Goal: Entertainment & Leisure: Consume media (video, audio)

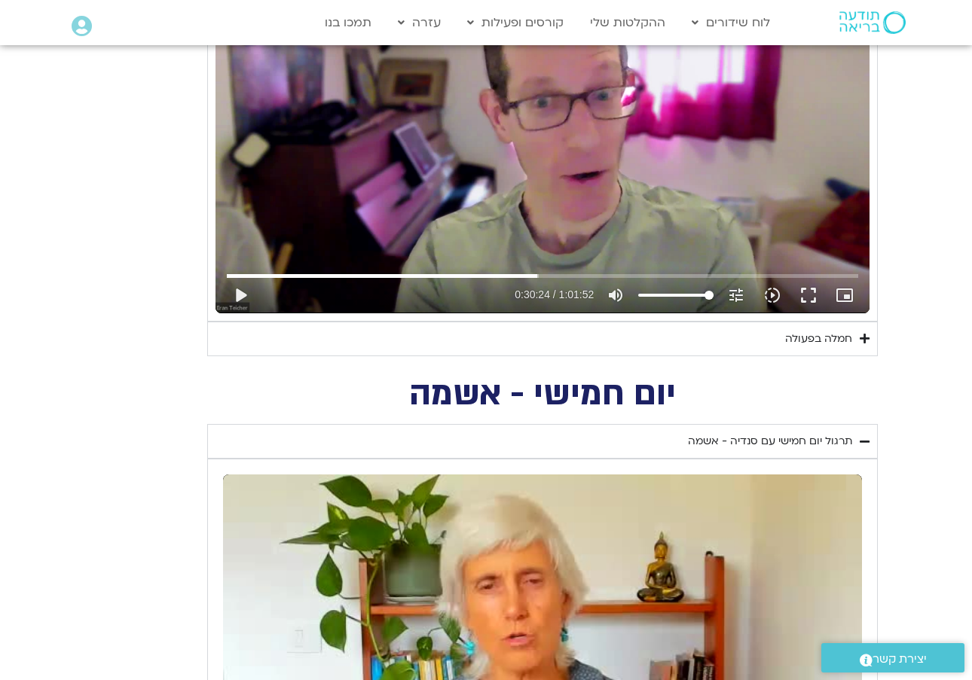
type input "1081.16"
type input "1824.791846999"
type input "50.3723265746581"
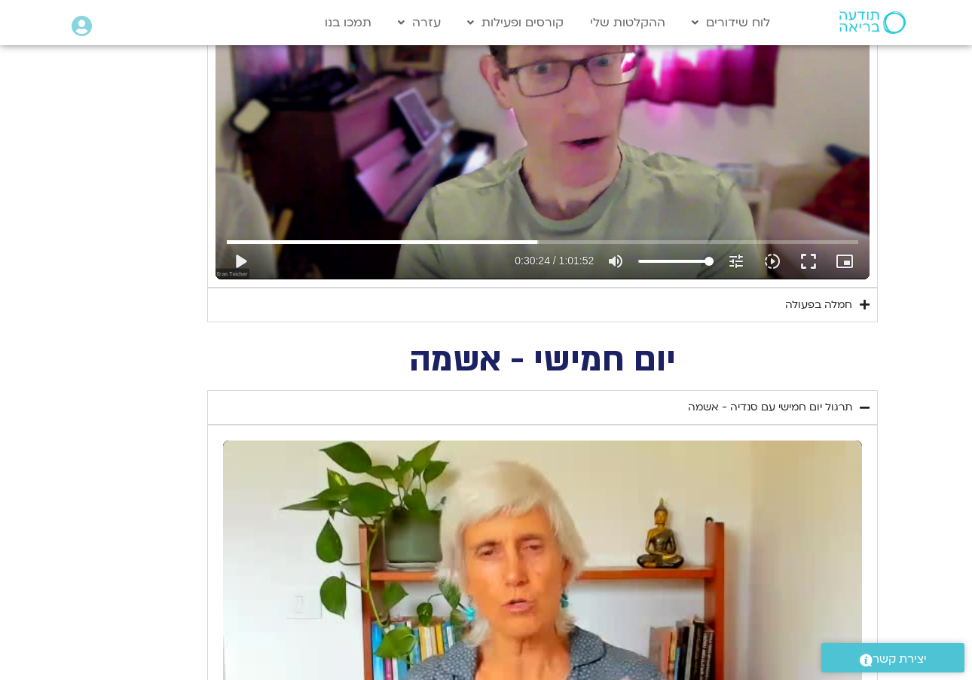
type input "1081.16"
type input "1824.791846999"
type input "50.3723265746581"
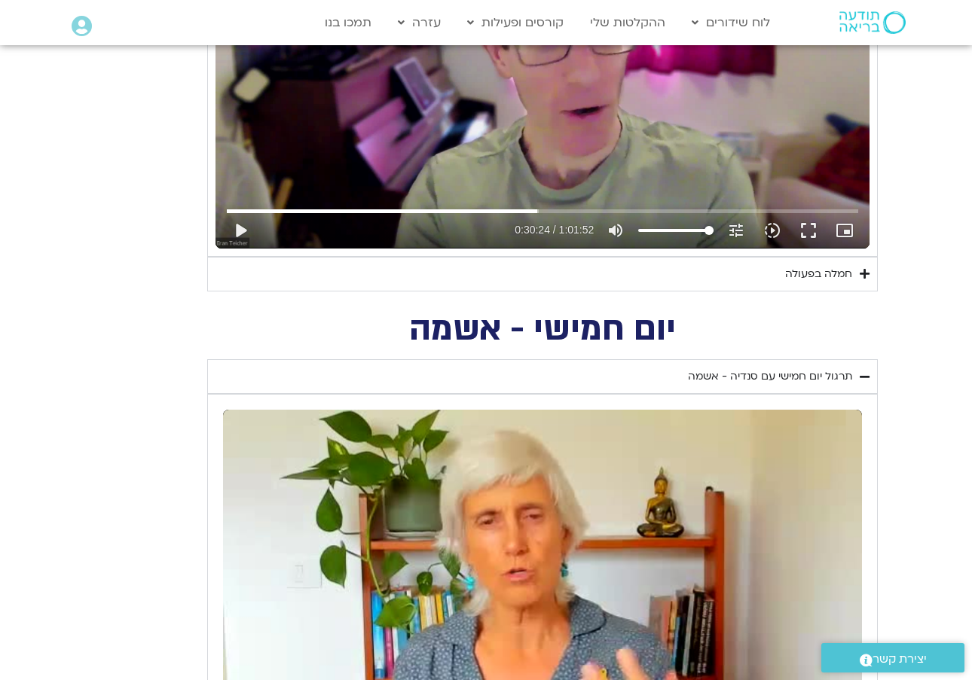
type input "1081.16"
type input "1824.791846999"
type input "50.3723265746581"
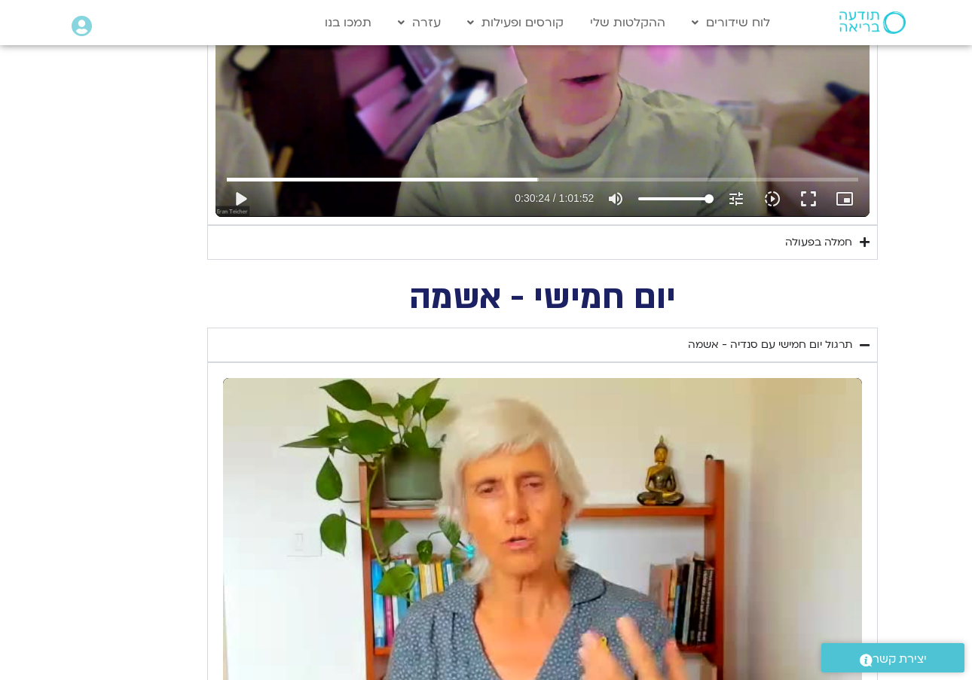
type input "1081.16"
type input "1824.791846999"
type input "50.3723265746581"
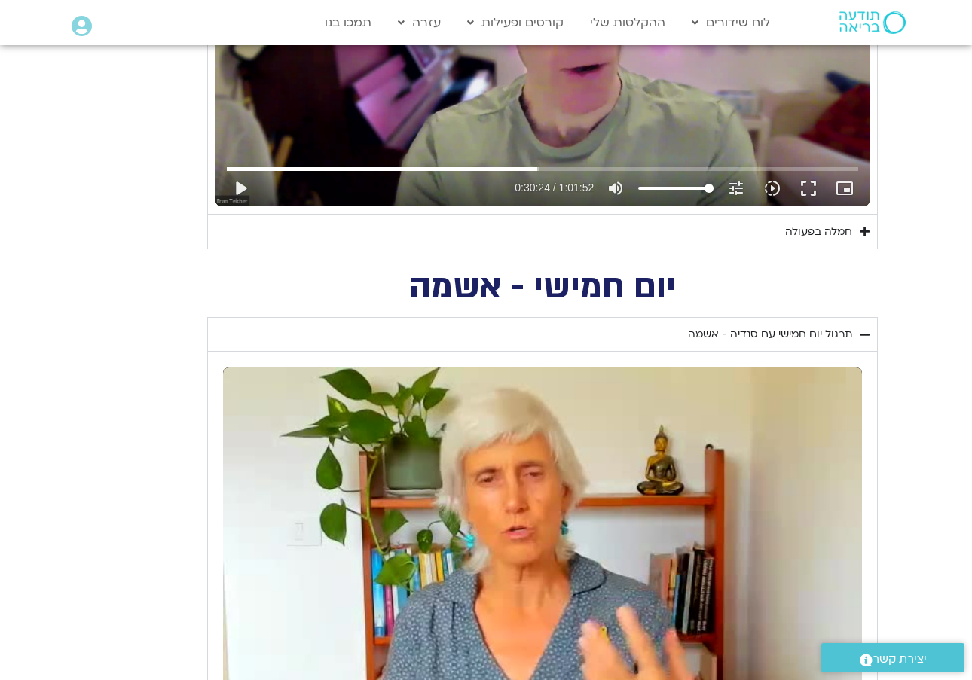
type input "1081.16"
type input "1824.791846999"
type input "50.3723265746581"
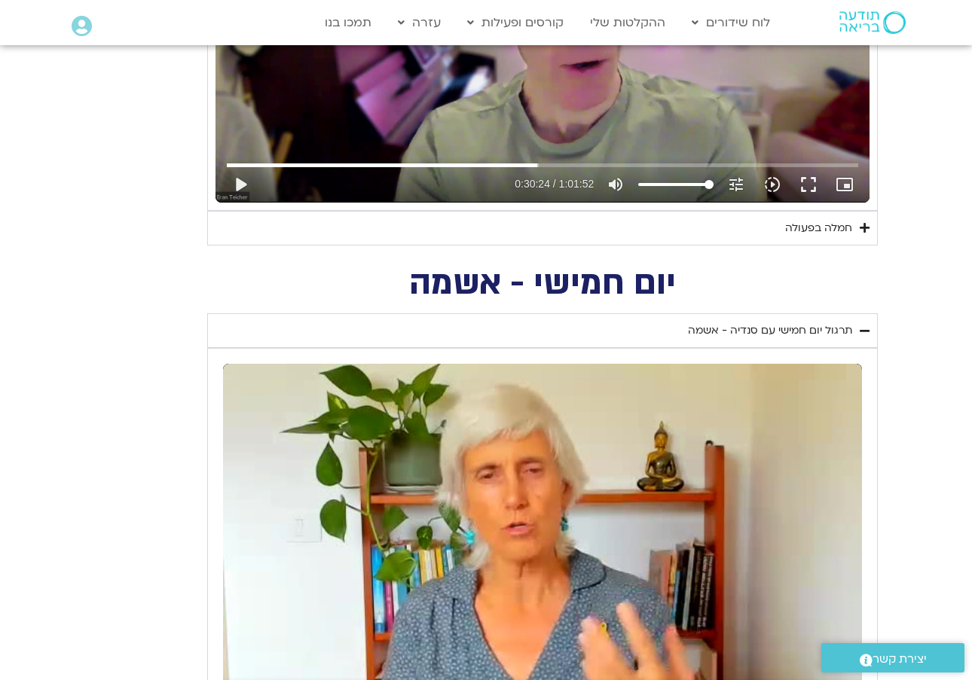
type input "1081.16"
type input "1824.791846999"
type input "50.3723265746581"
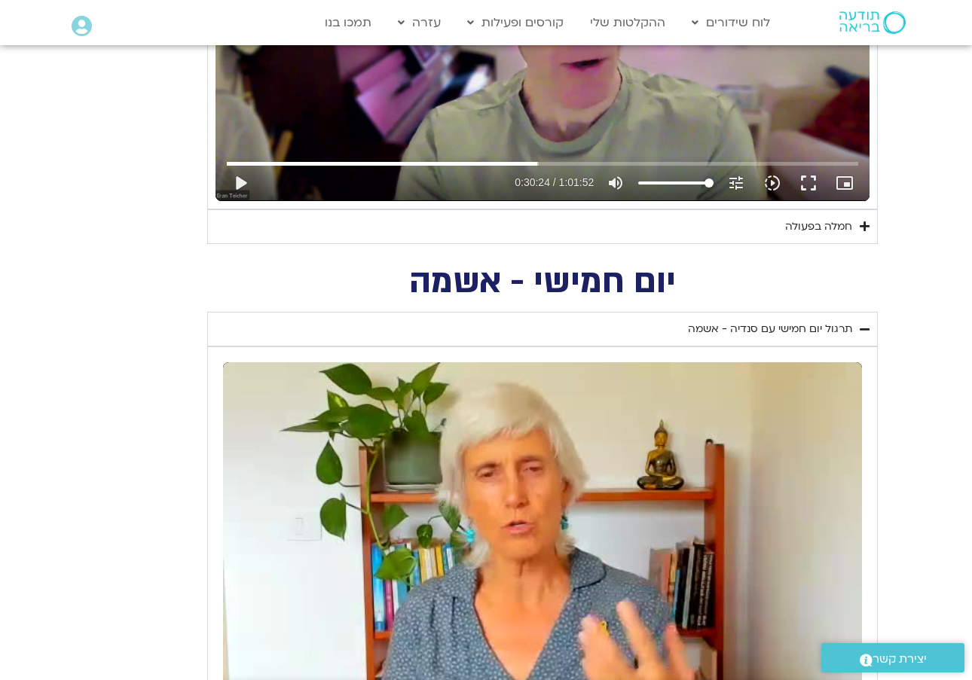
type input "1081.16"
type input "1824.791846999"
type input "50.3723265746581"
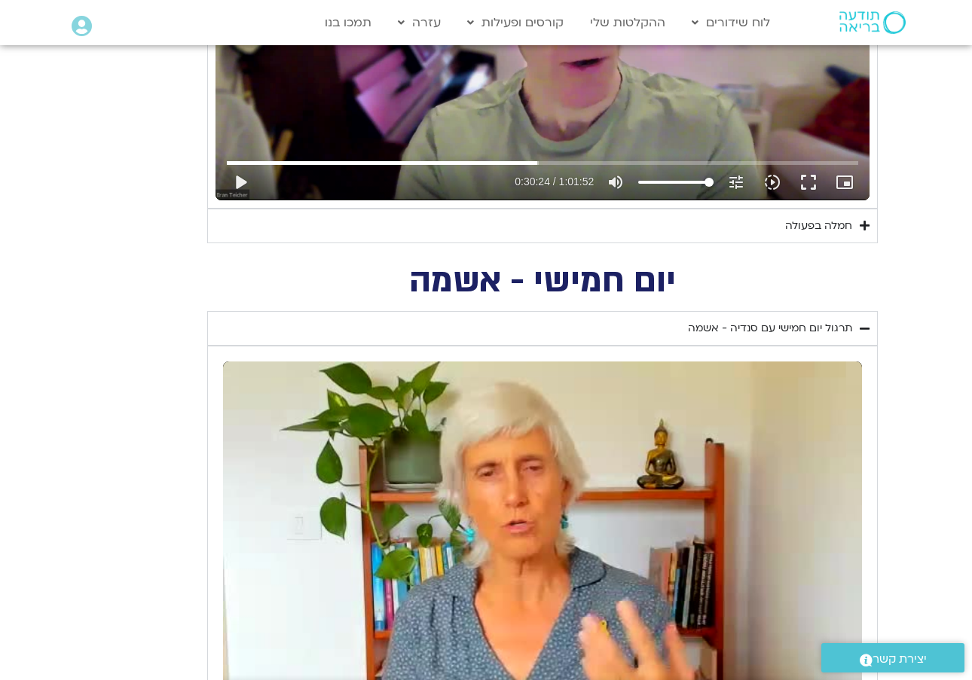
type input "1081.16"
type input "1824.791846999"
type input "50.3723265746581"
type input "1824.791846999"
type input "1081.16"
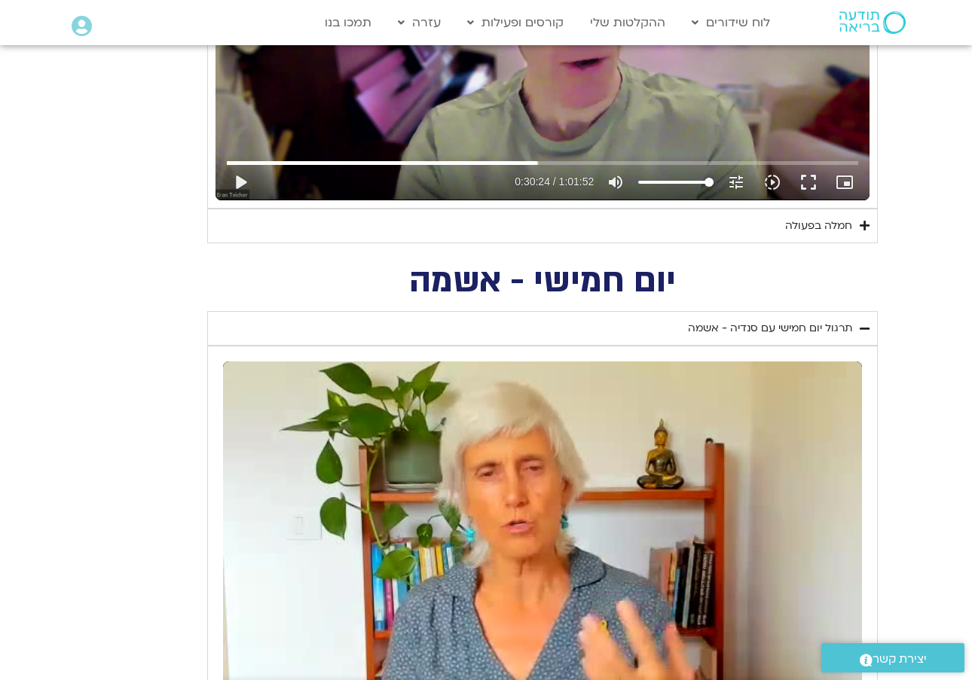
type input "1824.791846999"
type input "50.3723265746581"
type input "1081.16"
type input "1824.791846999"
type input "50.3723265746581"
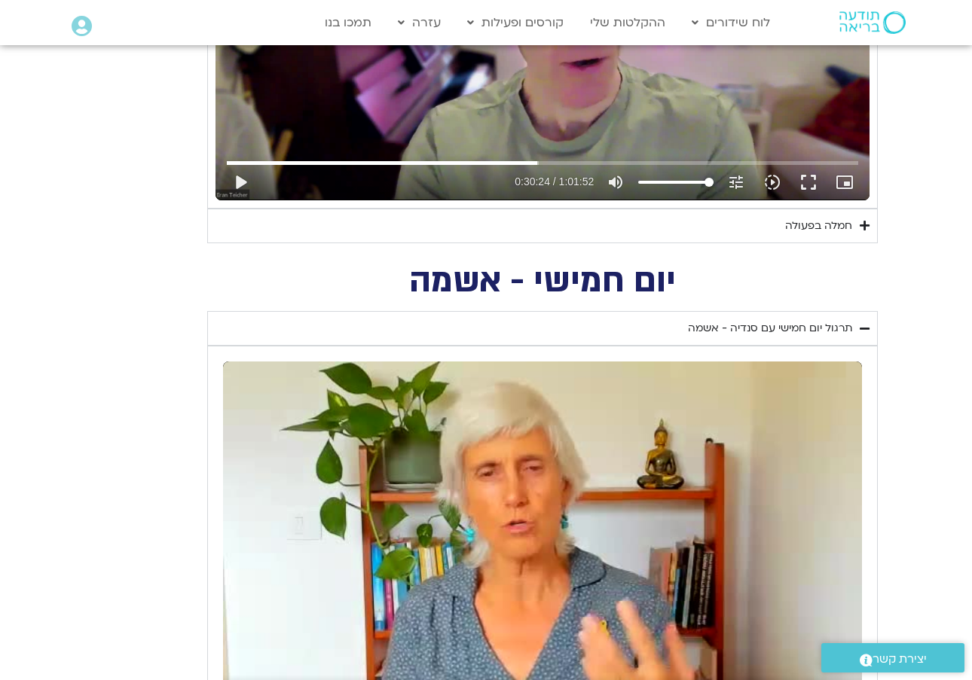
type input "1081.16"
type input "1824.791846999"
type input "50.3723265746581"
type input "1081.16"
type input "1824.791846999"
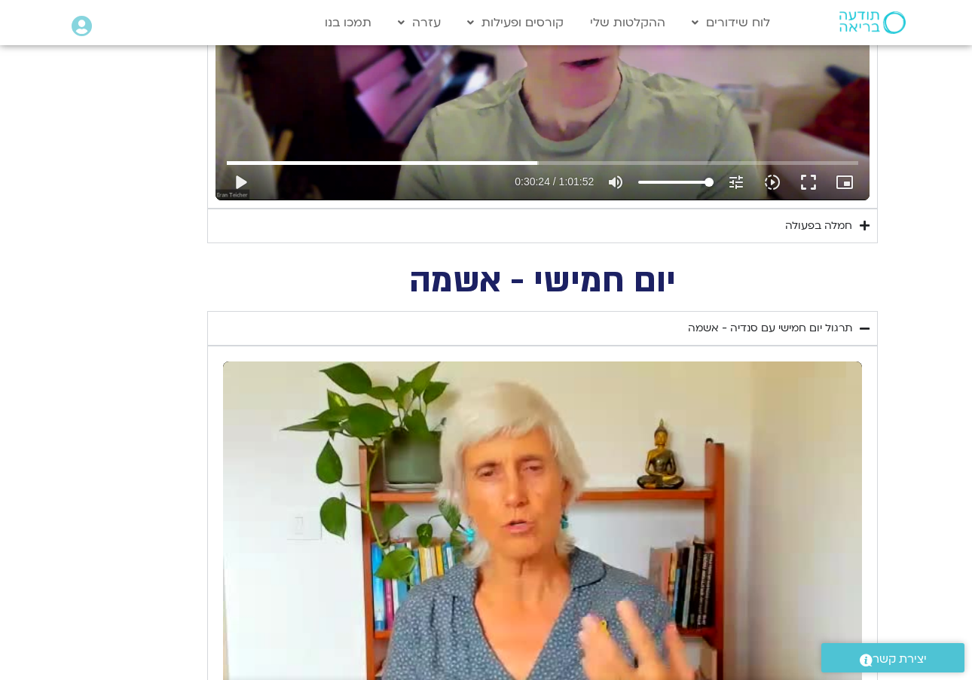
type input "50.3723265746581"
type input "1081.16"
type input "1824.791846999"
type input "50.3723265746581"
type input "1081.16"
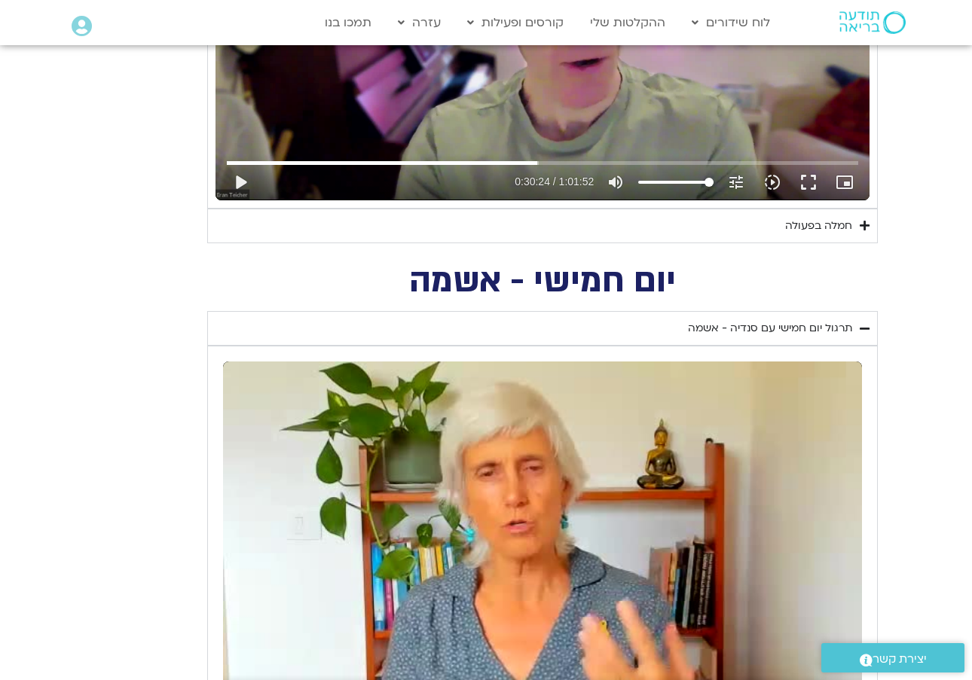
type input "1824.791846999"
type input "50.3723265746581"
type input "1081.16"
type input "1824.791846999"
type input "50.3723265746581"
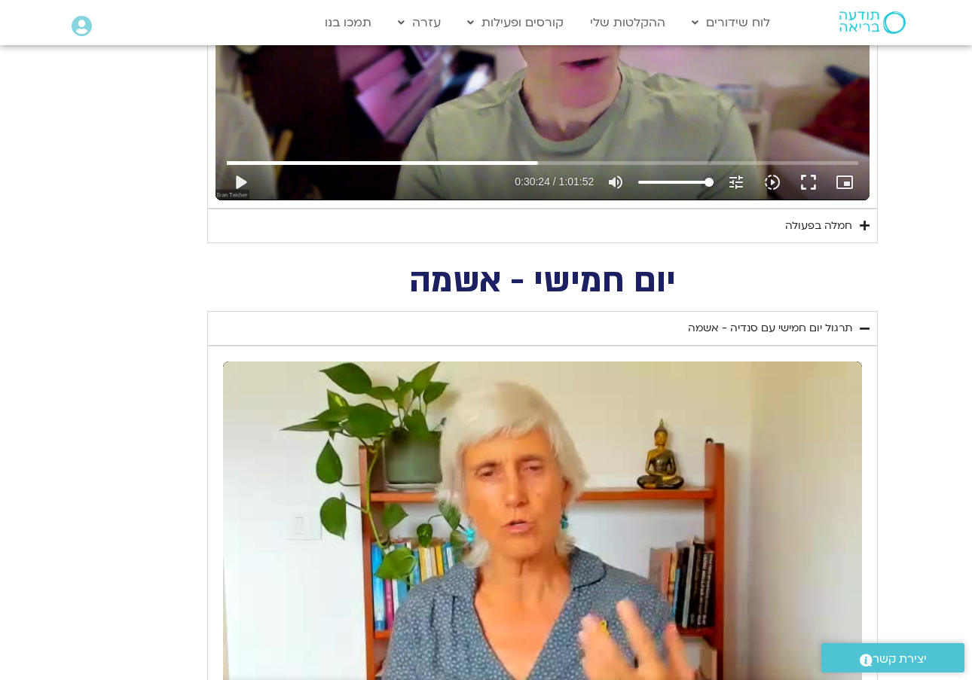
type input "1081.16"
type input "1824.791846999"
type input "50.3723265746581"
type input "1081.16"
type input "1824.791846999"
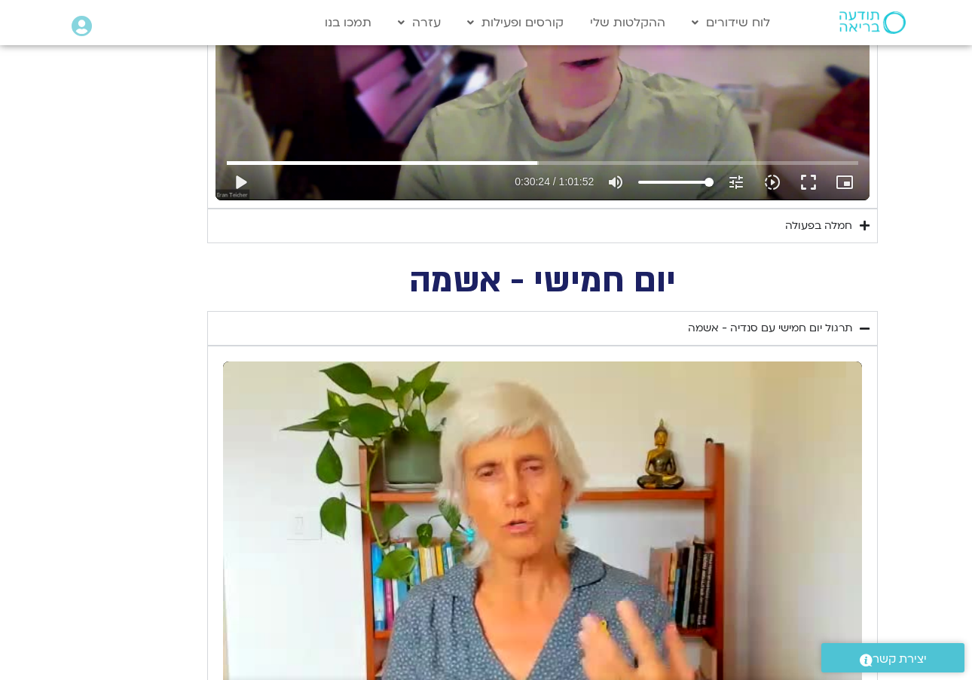
type input "50.3723265746581"
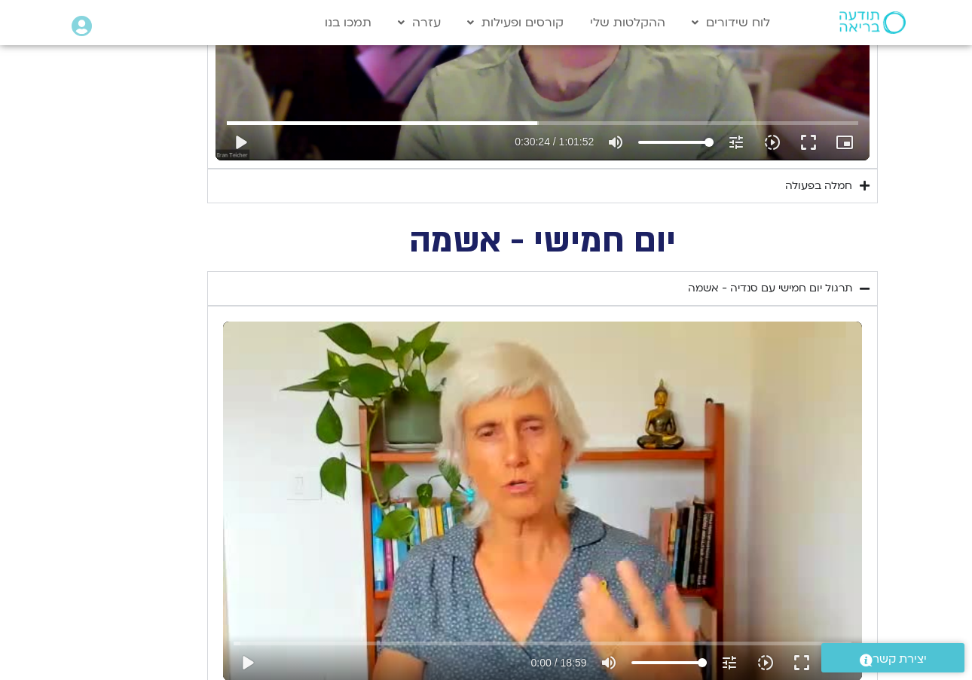
type input "1081.16"
type input "1824.791846999"
type input "50.3723265746581"
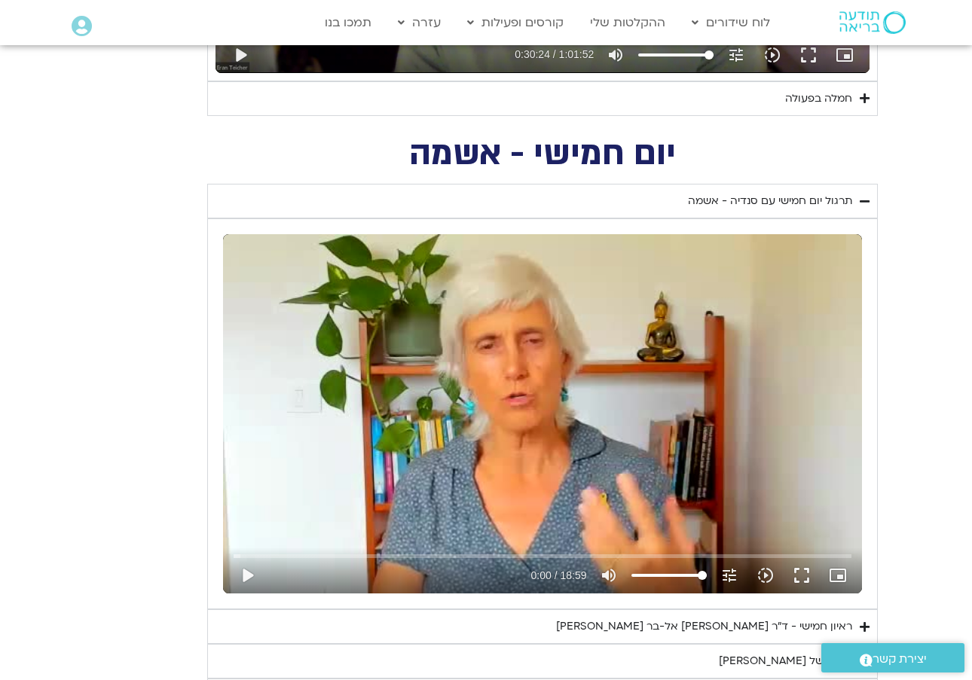
type input "1081.16"
type input "1824.791846999"
type input "50.3723265746581"
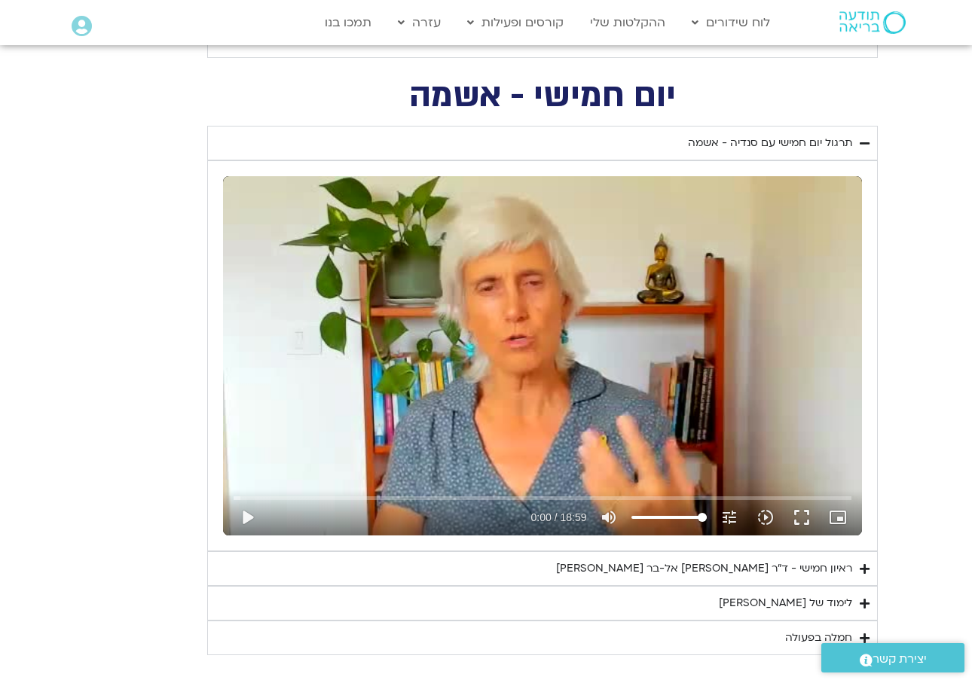
type input "1081.16"
type input "1824.791846999"
type input "50.3723265746581"
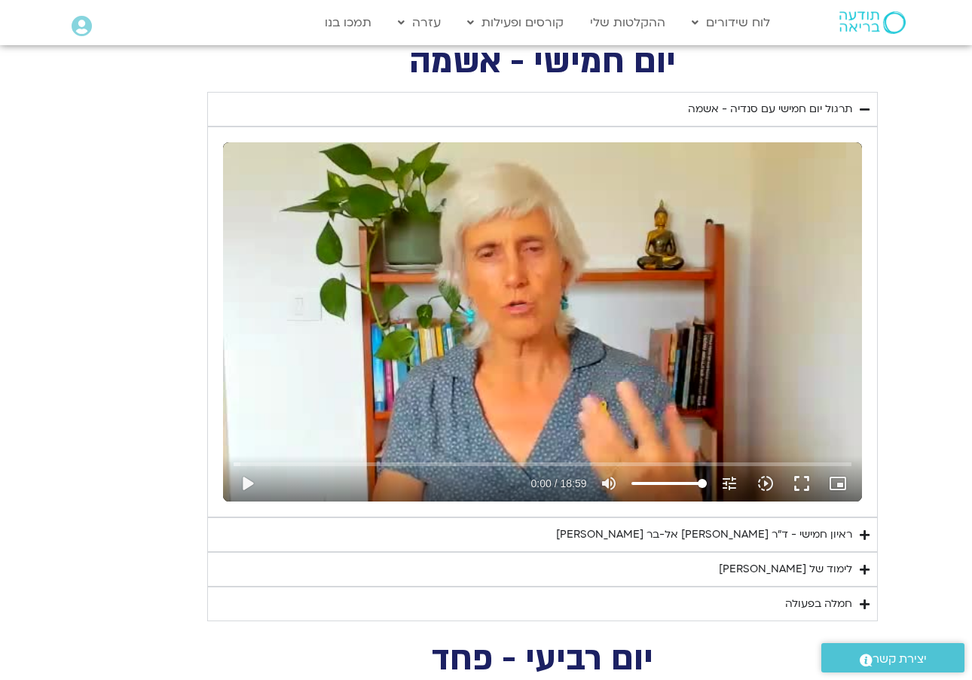
type input "1081.16"
type input "1824.791846999"
type input "50.3723265746581"
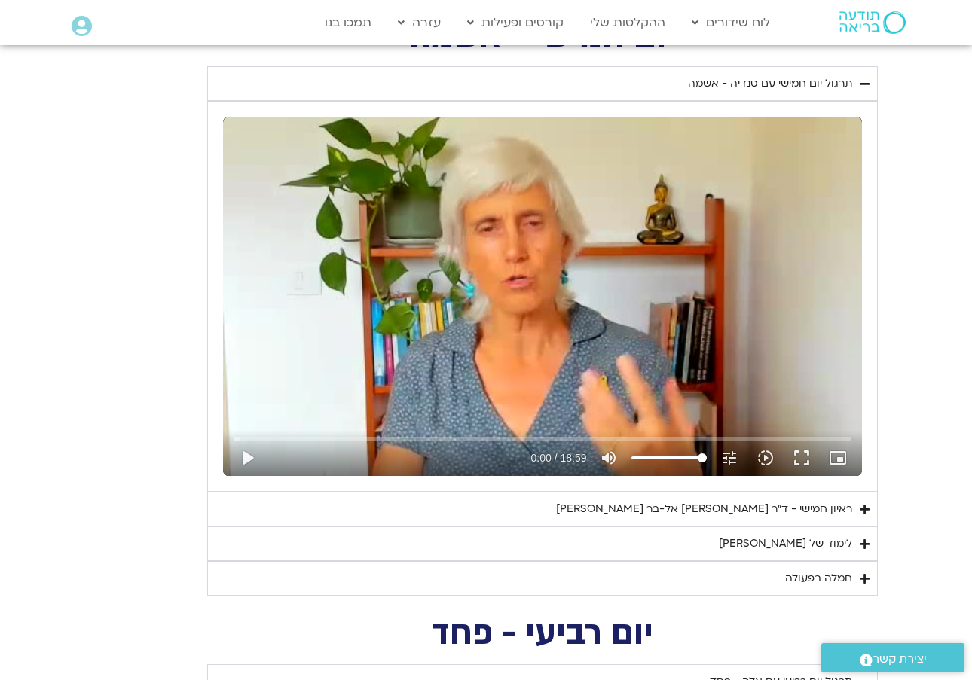
type input "1081.16"
type input "1824.791846999"
type input "50.3723265746581"
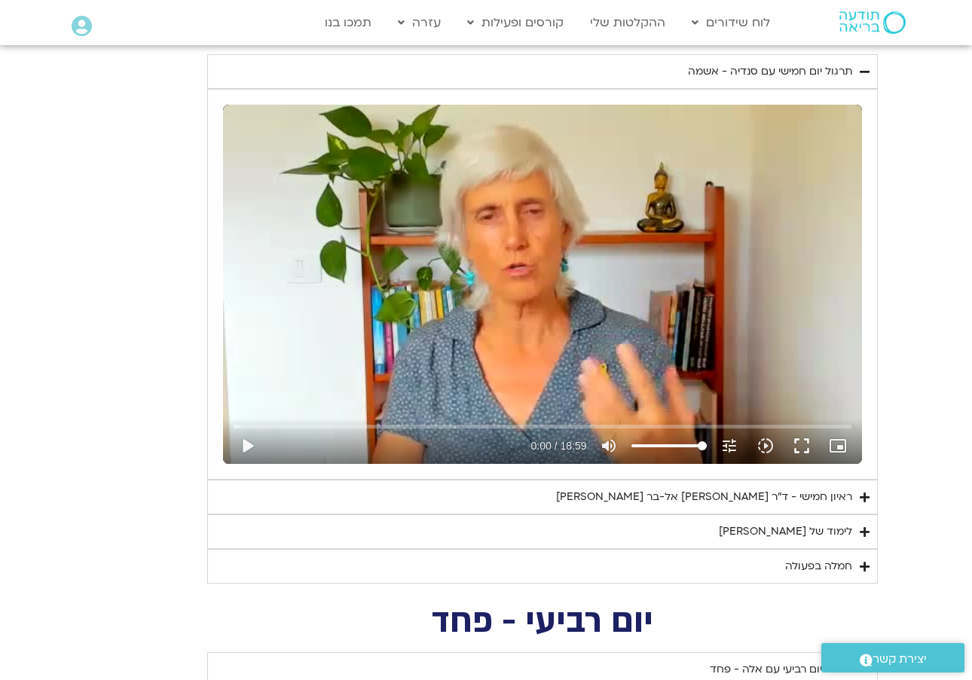
type input "1081.16"
type input "1824.791846999"
type input "50.3723265746581"
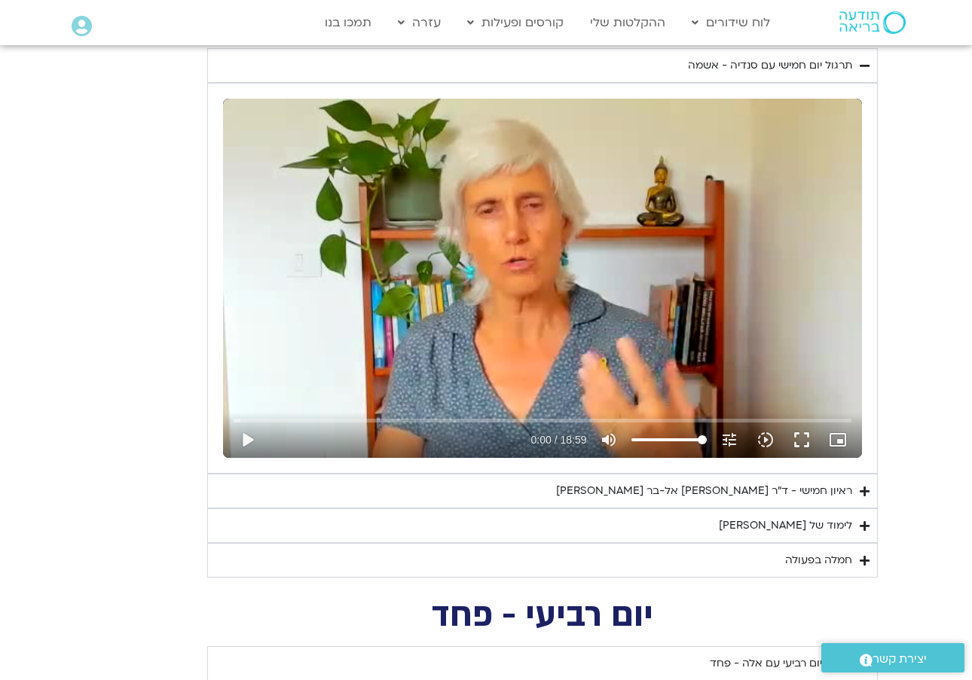
type input "1081.16"
type input "1824.791846999"
type input "50.3723265746581"
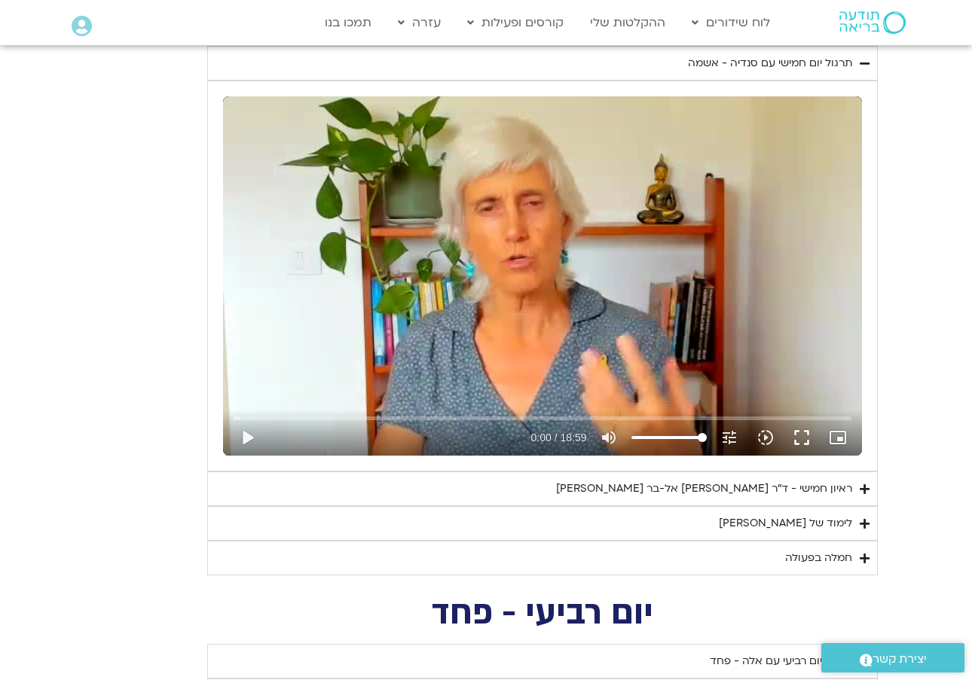
type input "1081.16"
type input "1824.791846999"
type input "50.3723265746581"
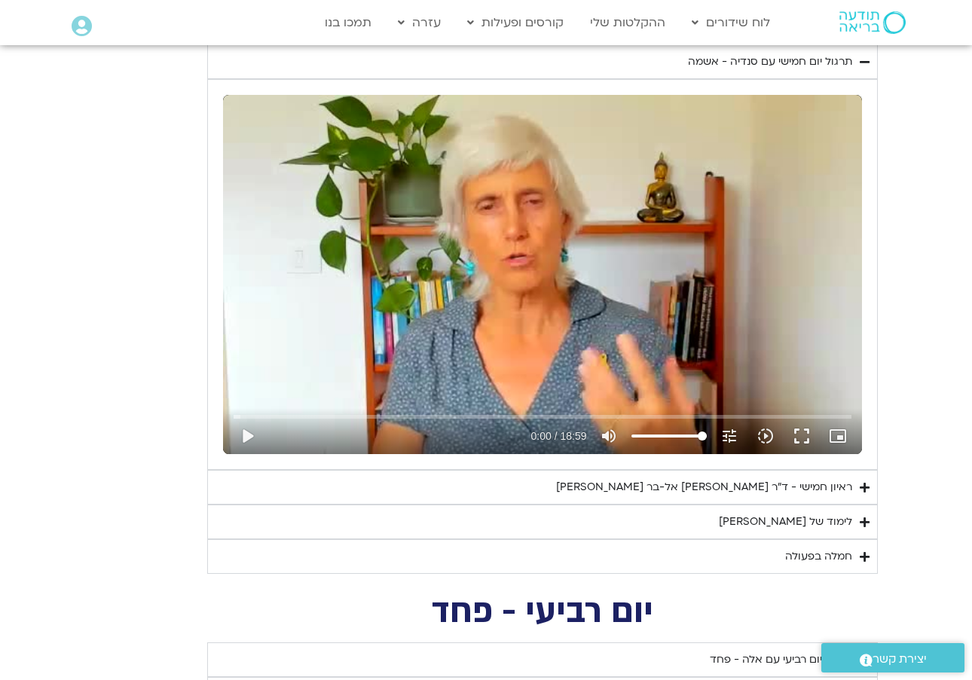
type input "1081.16"
type input "1824.791846999"
type input "50.3723265746581"
type input "1081.16"
type input "1824.791846999"
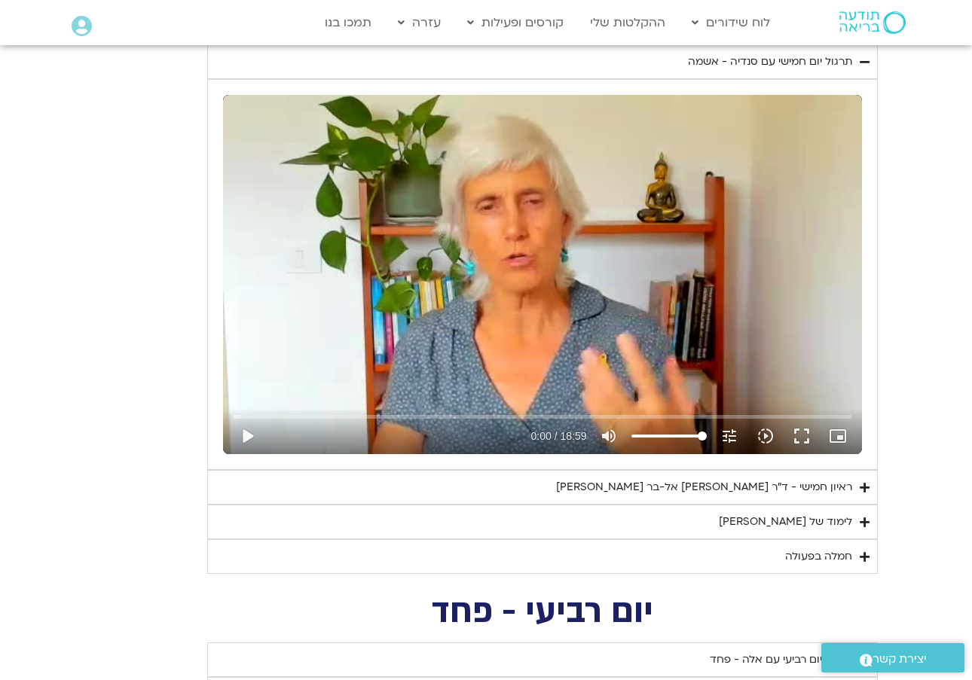
type input "50.3723265746581"
type input "1081.16"
type input "1824.791846999"
type input "50.3723265746581"
type input "1081.16"
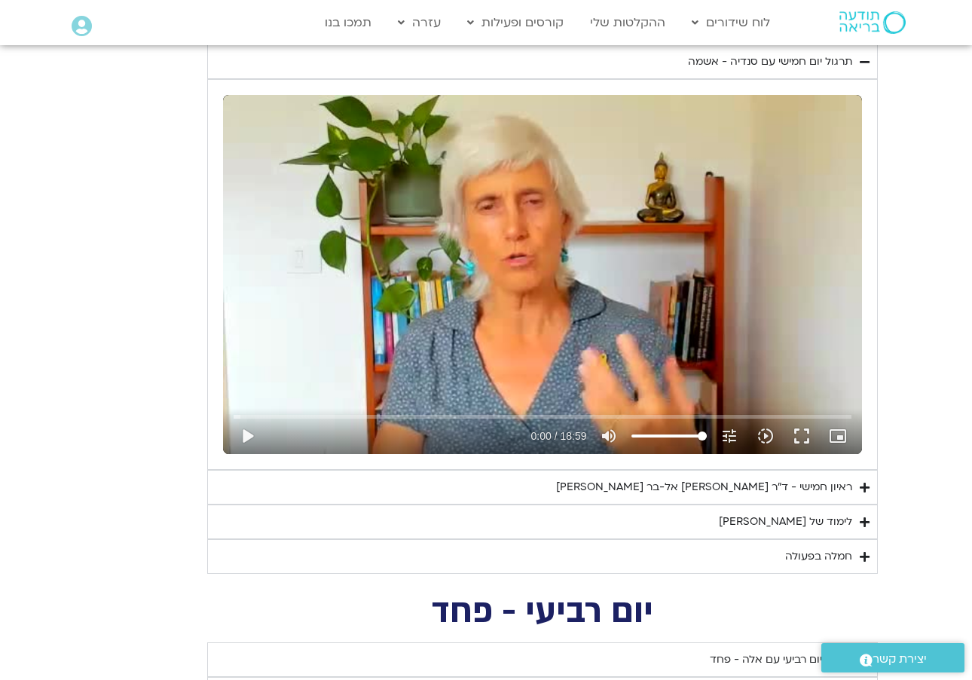
type input "1824.791846999"
type input "50.3723265746581"
type input "1081.16"
type input "1824.791846999"
type input "50.3723265746581"
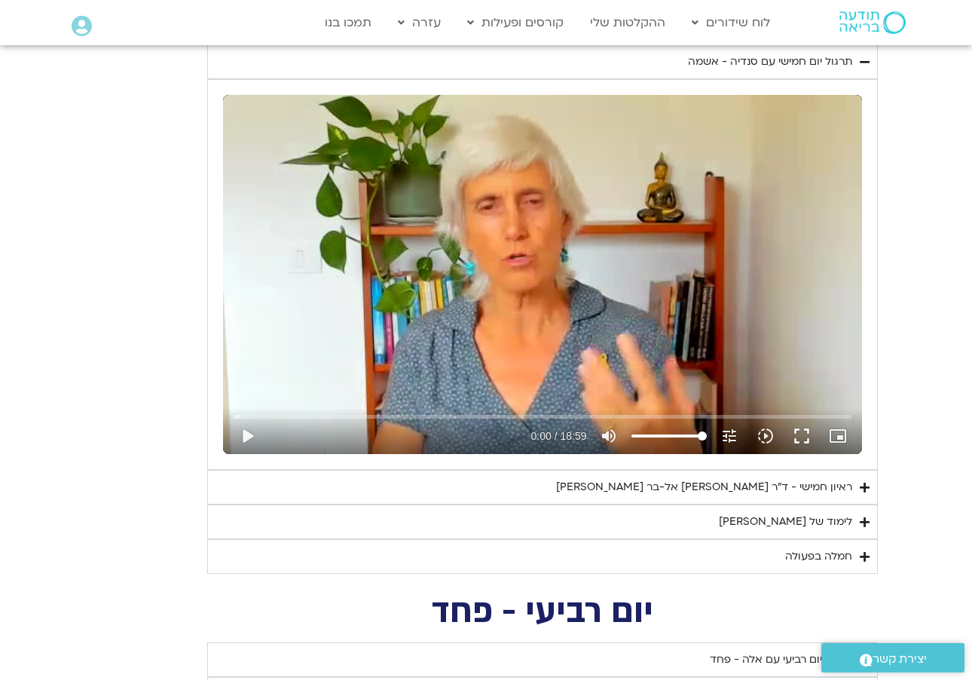
type input "1081.16"
type input "1824.791846999"
type input "50.3723265746581"
type input "1081.16"
type input "1824.791846999"
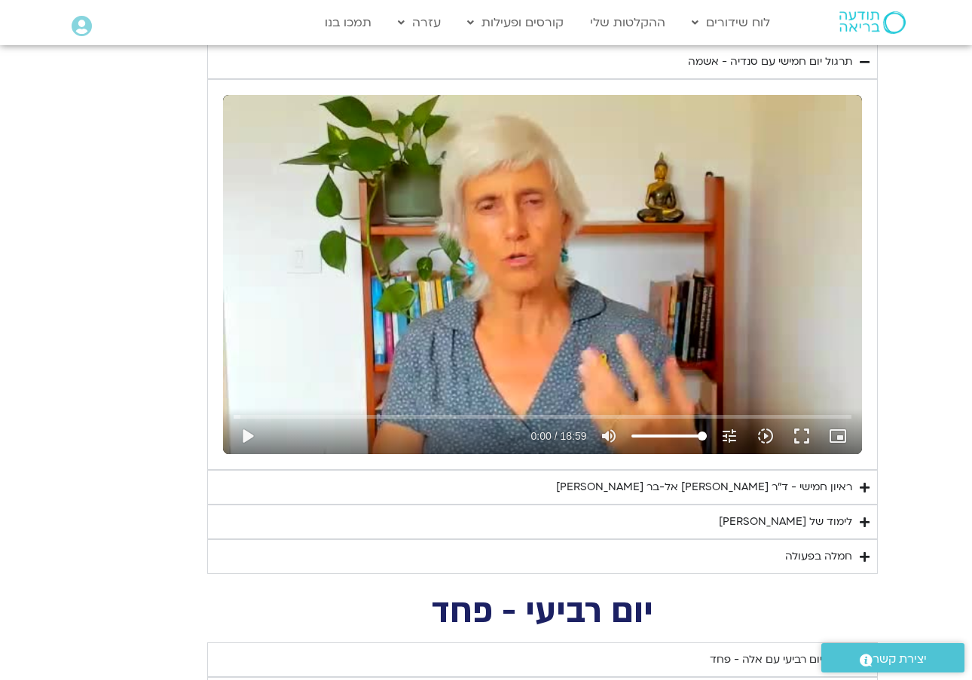
type input "50.3723265746581"
type input "1081.16"
type input "1824.791846999"
type input "50.3723265746581"
type input "1081.16"
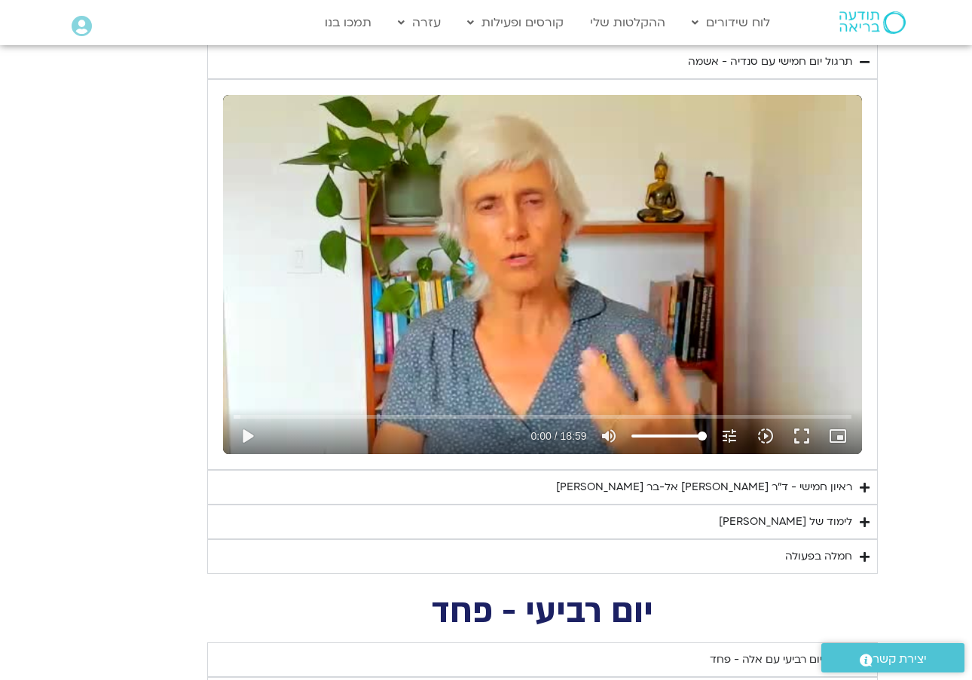
type input "1824.791846999"
type input "50.3723265746581"
type input "1081.16"
type input "1824.791846999"
type input "50.3723265746581"
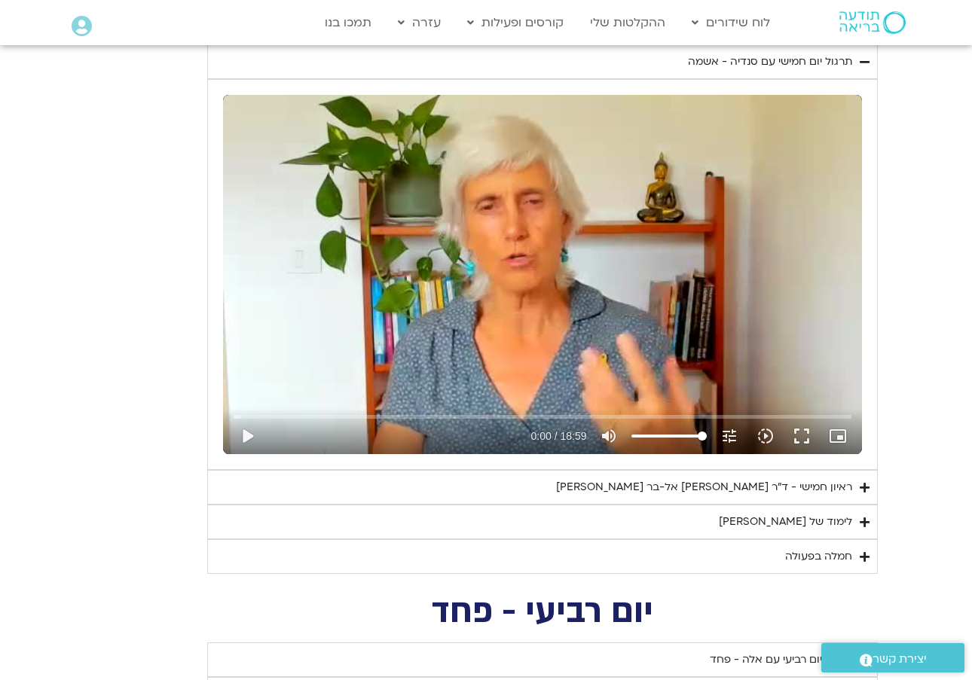
type input "1081.16"
type input "1824.791846999"
type input "50.3723265746581"
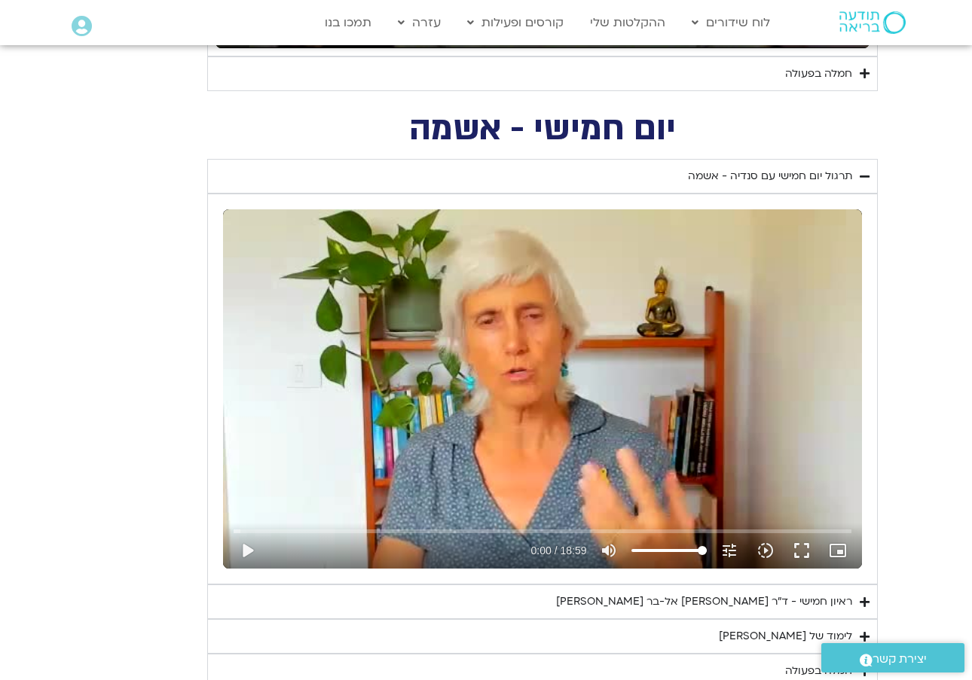
type input "1081.16"
type input "1824.791846999"
type input "50.3723265746581"
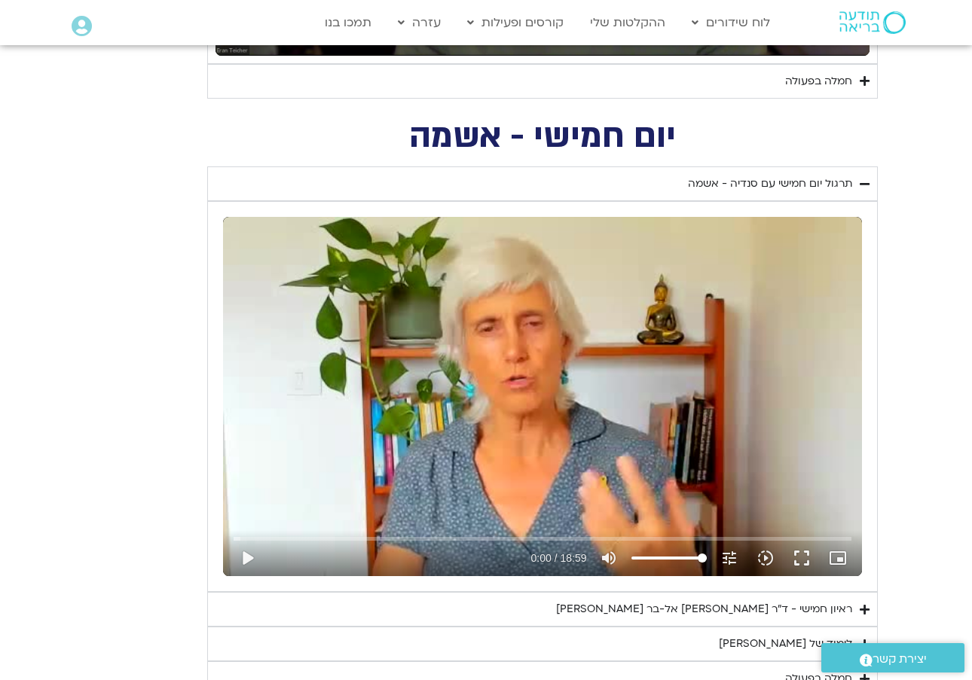
scroll to position [2026, 0]
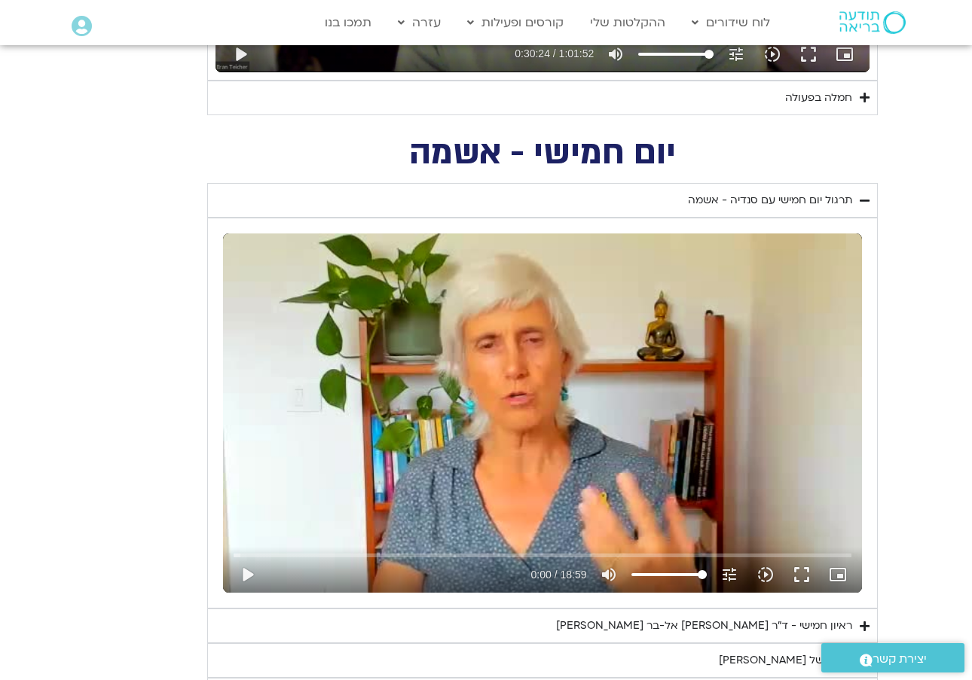
type input "1081.16"
type input "1824.791846999"
type input "50.3723265746581"
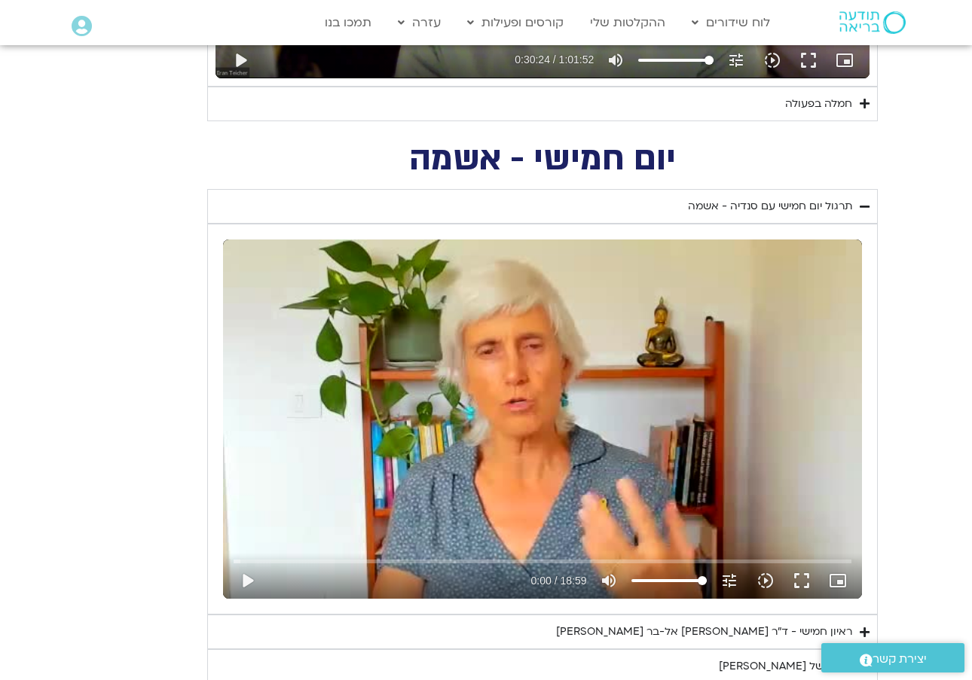
type input "1081.16"
type input "1824.791846999"
type input "50.3723265746581"
type input "1081.16"
type input "1824.791846999"
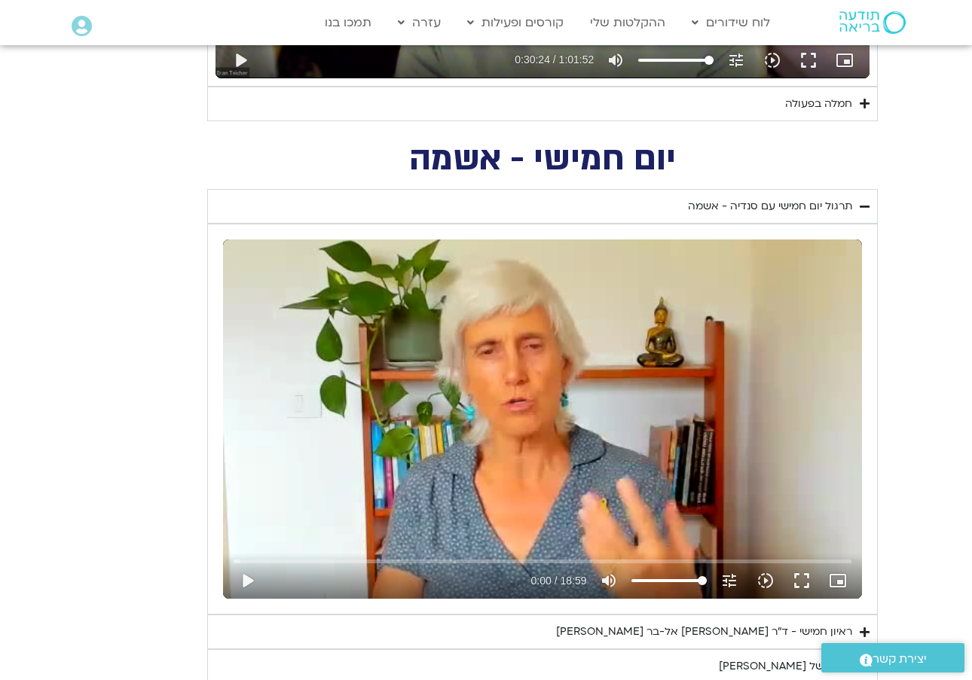
type input "50.3723265746581"
type input "1081.16"
type input "1824.791846999"
type input "50.3723265746581"
type input "1081.16"
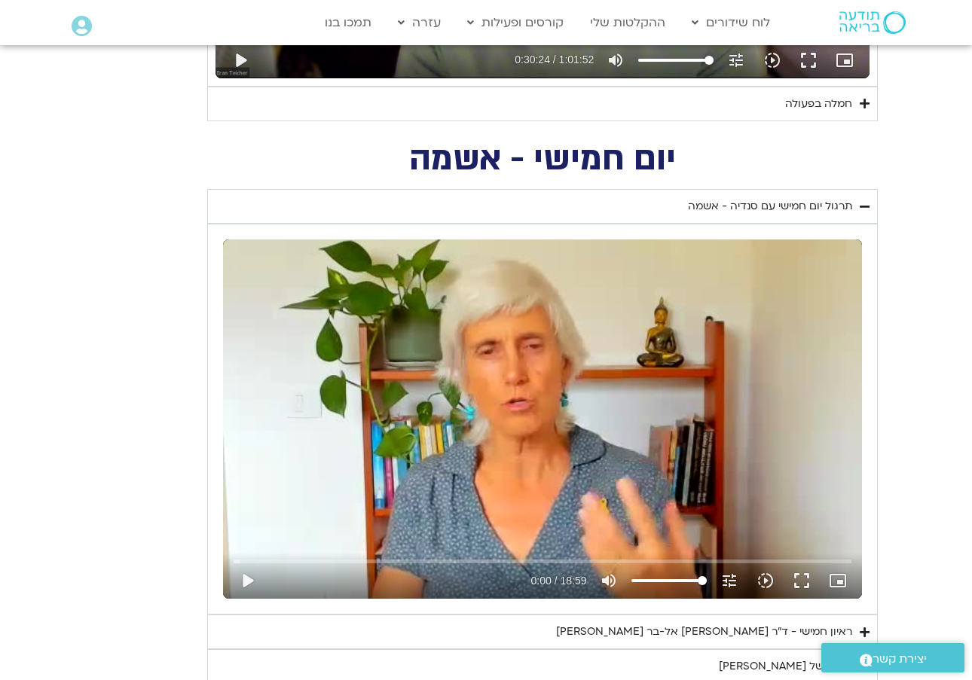
type input "1824.791846999"
type input "50.3723265746581"
type input "1081.16"
type input "1824.791846999"
type input "50.3723265746581"
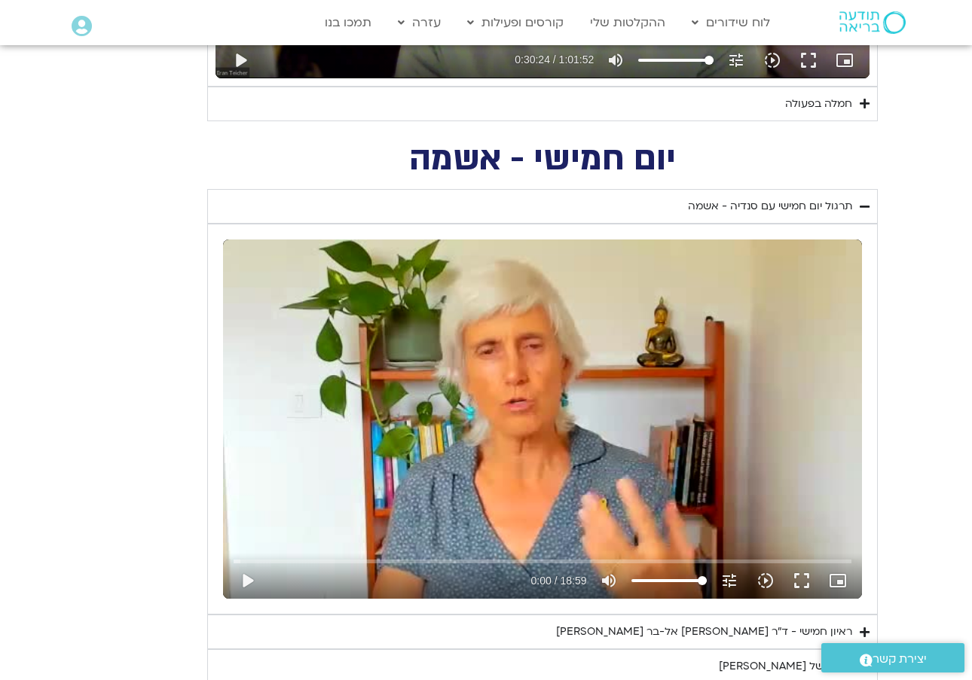
type input "1081.16"
type input "1824.791846999"
type input "50.3723265746581"
type input "1081.16"
type input "1824.791846999"
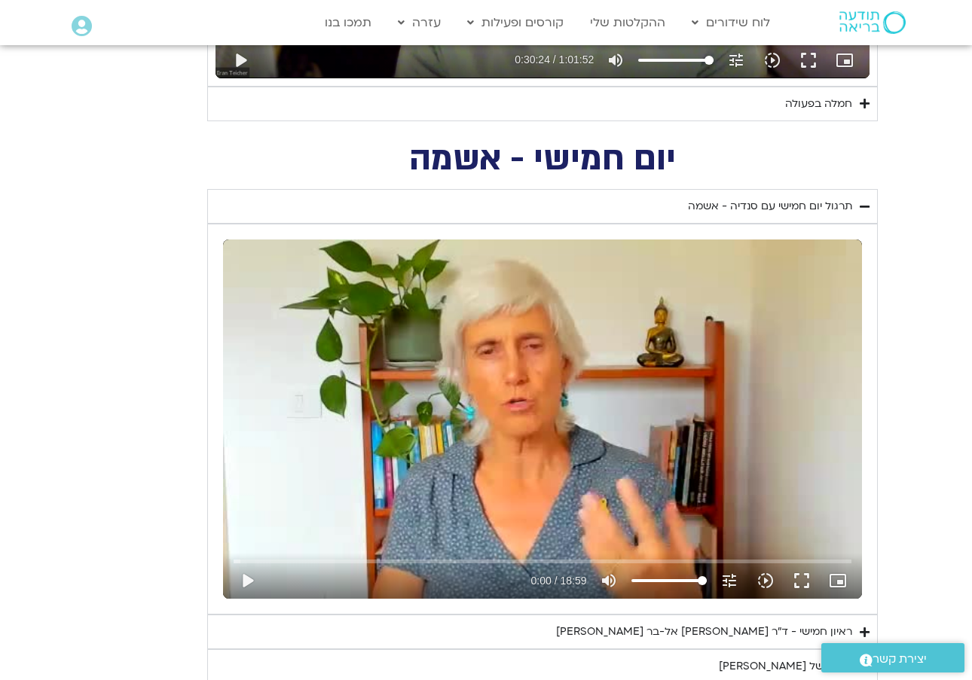
type input "50.3723265746581"
type input "1081.16"
type input "1824.791846999"
type input "50.3723265746581"
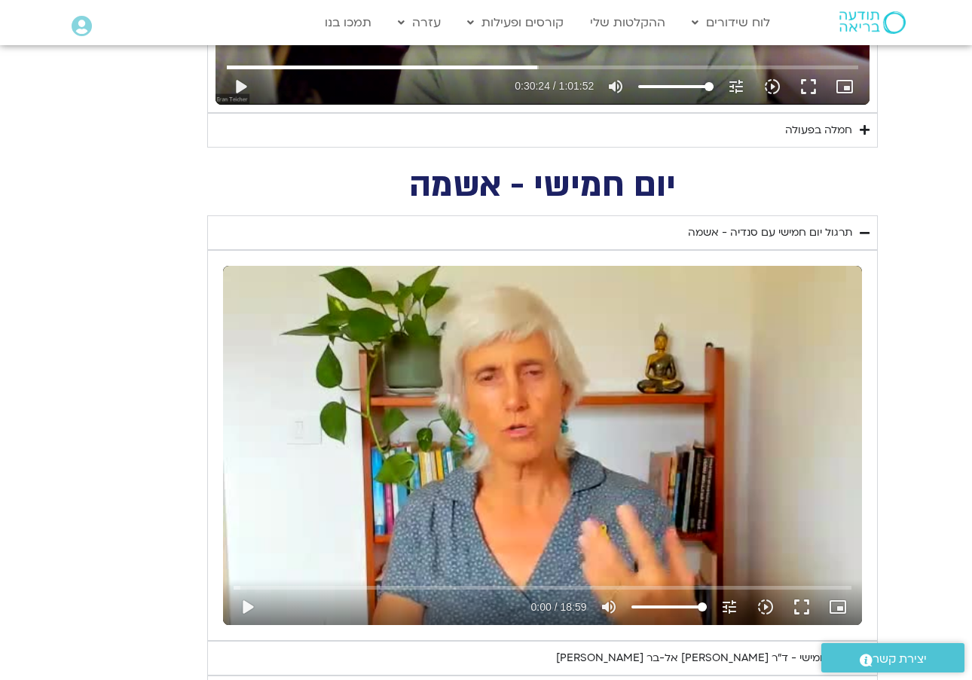
type input "1081.16"
type input "1824.791846999"
type input "50.3723265746581"
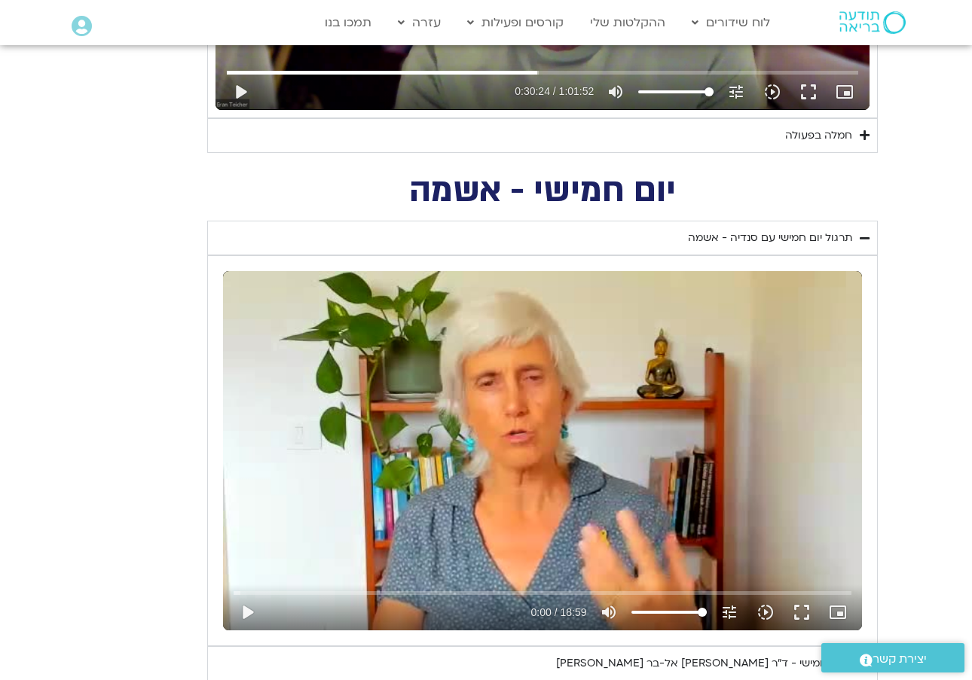
type input "1081.16"
type input "1824.791846999"
type input "50.3723265746581"
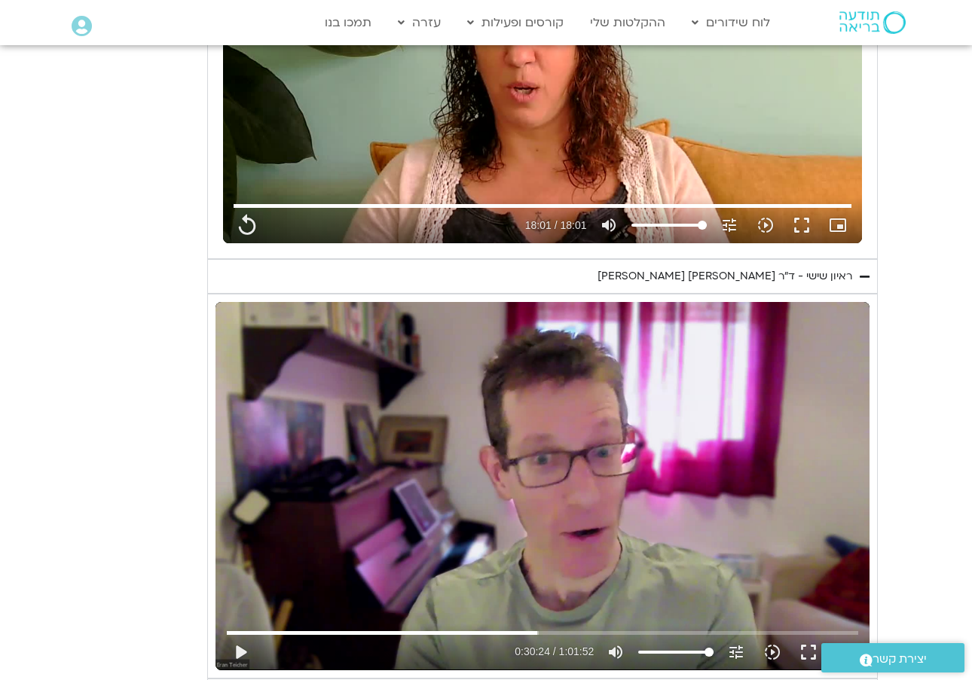
type input "1081.16"
type input "1824.791846999"
type input "50.3723265746581"
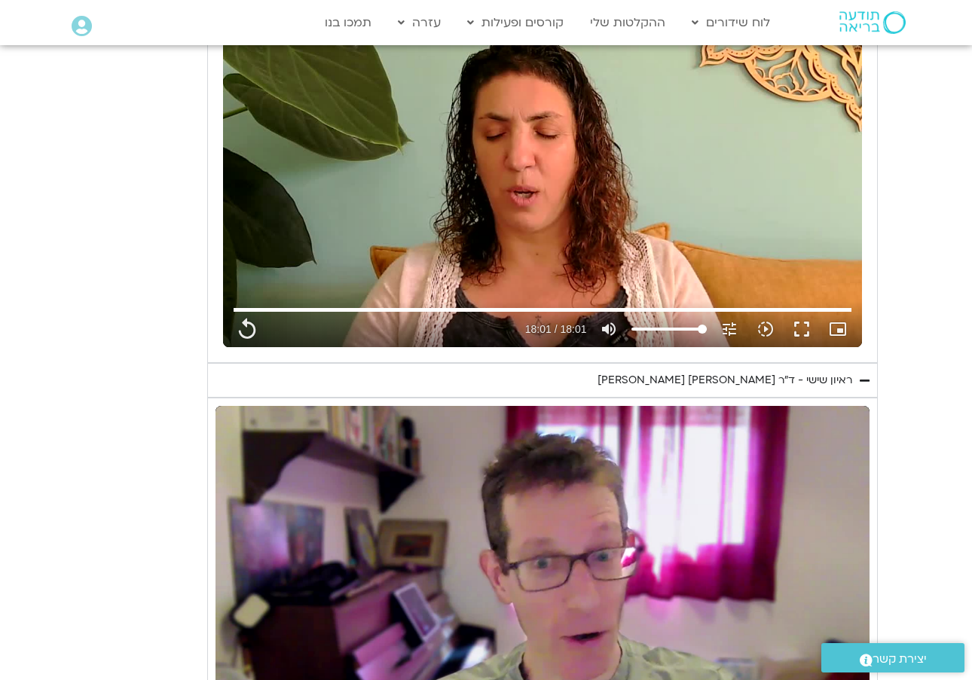
type input "1081.16"
type input "1824.791846999"
type input "50.3723265746581"
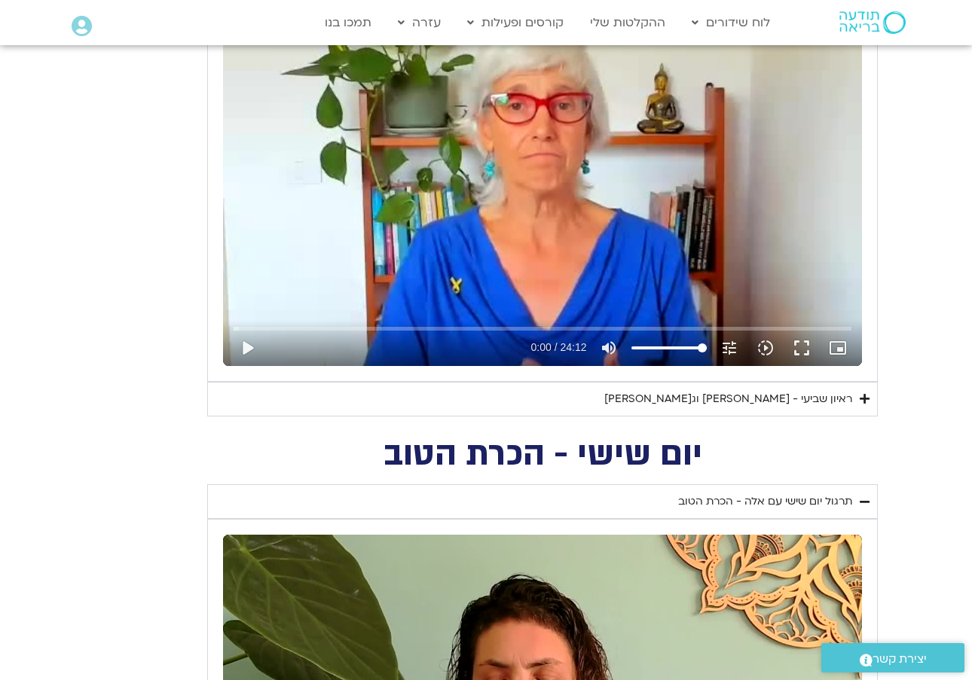
type input "1081.16"
type input "1824.791846999"
type input "50.3723265746581"
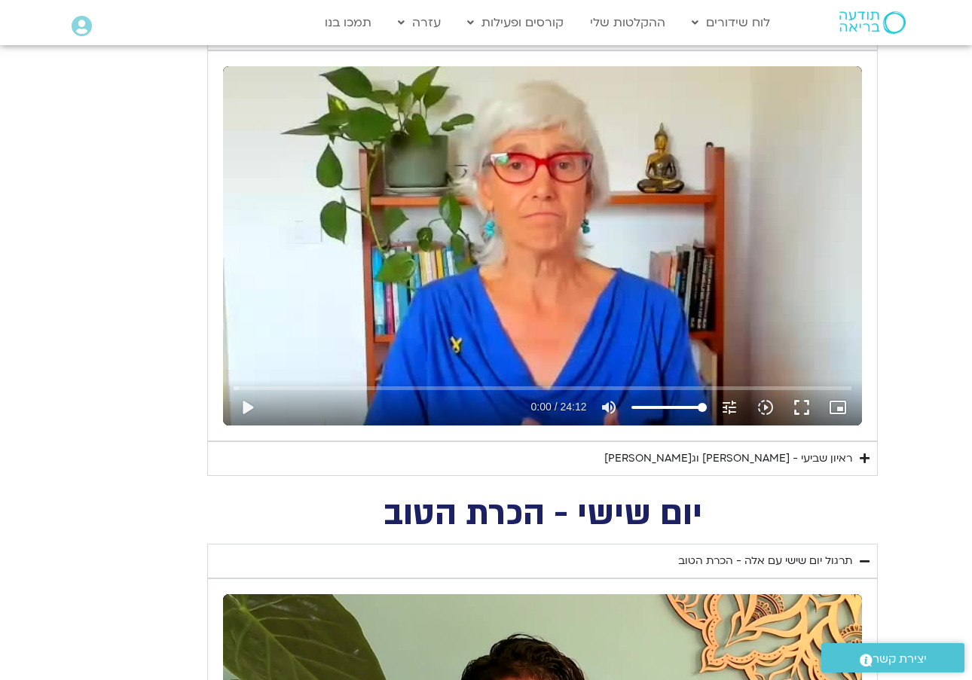
type input "1081.16"
type input "1824.791846999"
type input "50.3723265746581"
type input "1081.16"
type input "1824.791846999"
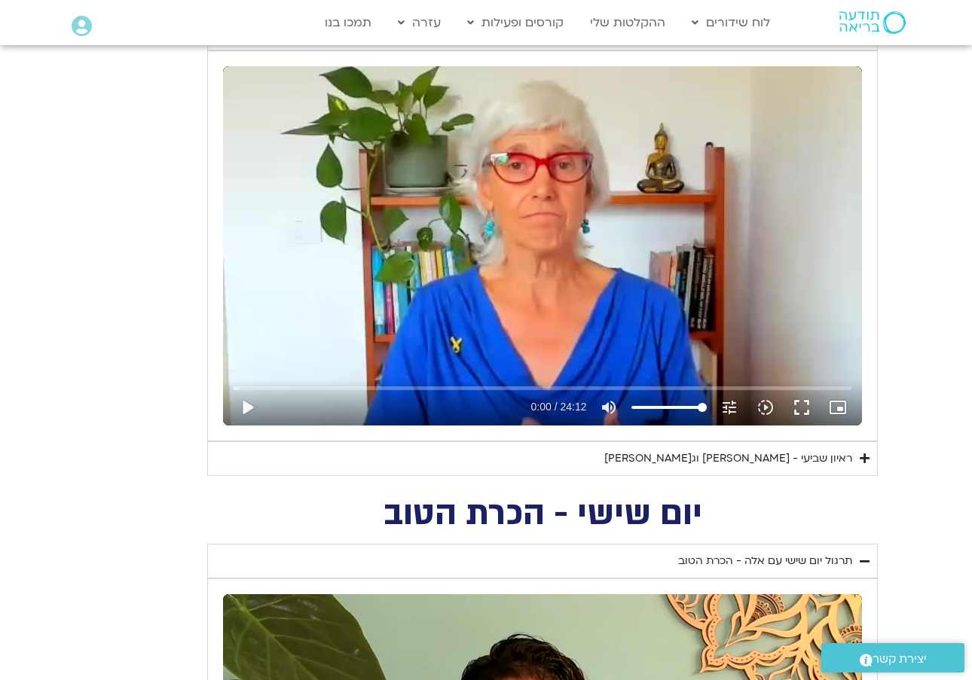
type input "50.3723265746581"
type input "1081.16"
type input "1824.791846999"
type input "50.3723265746581"
type input "1081.16"
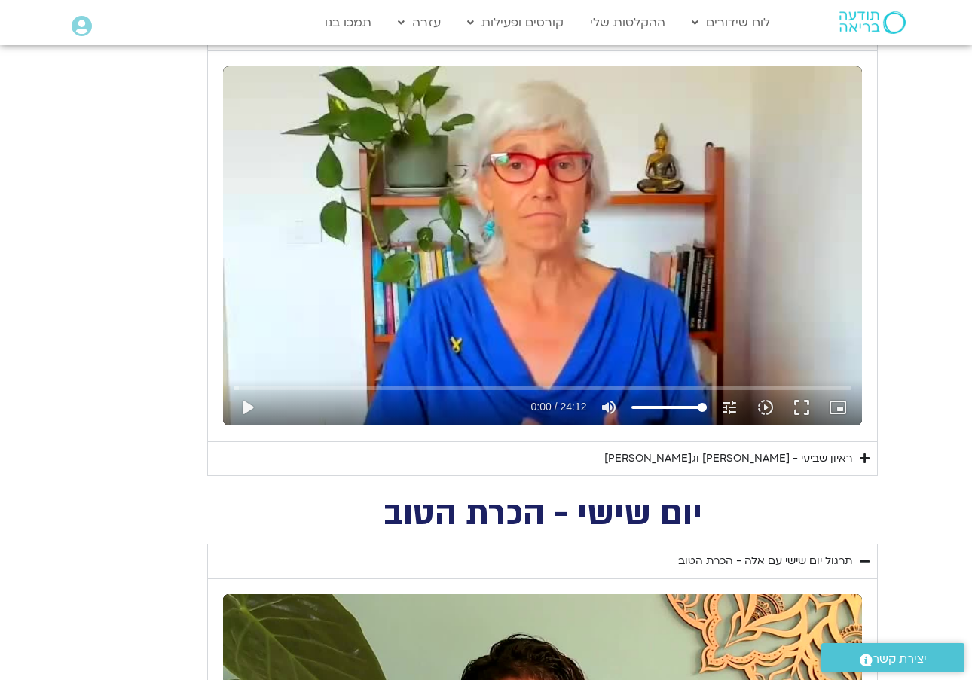
type input "1824.791846999"
type input "50.3723265746581"
type input "1081.16"
type input "1824.791846999"
type input "50.3723265746581"
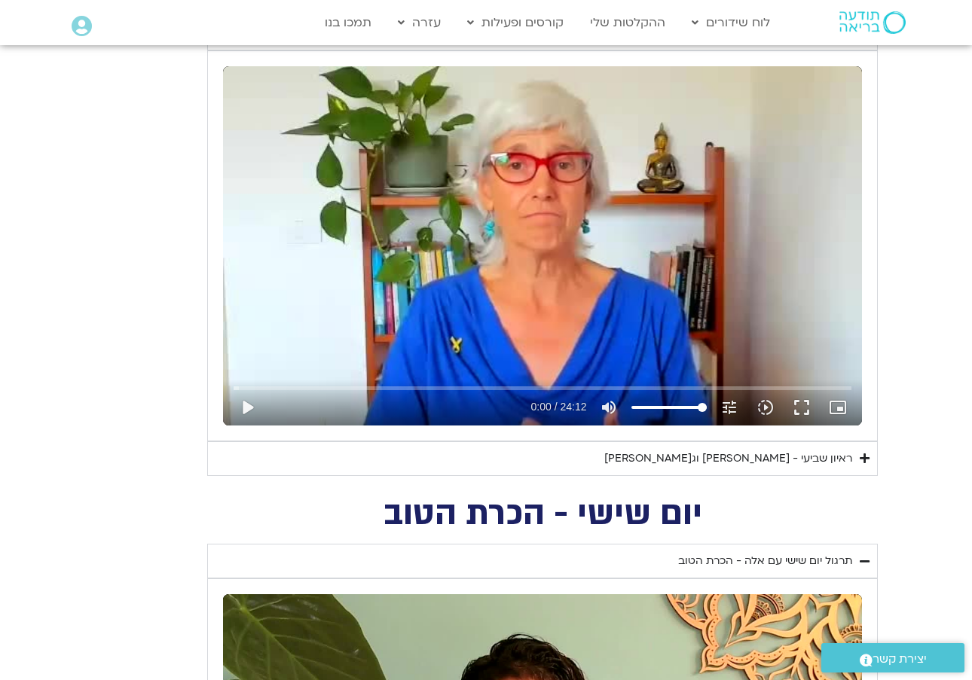
type input "1081.16"
type input "1824.791846999"
type input "50.3723265746581"
type input "1081.16"
type input "1824.791846999"
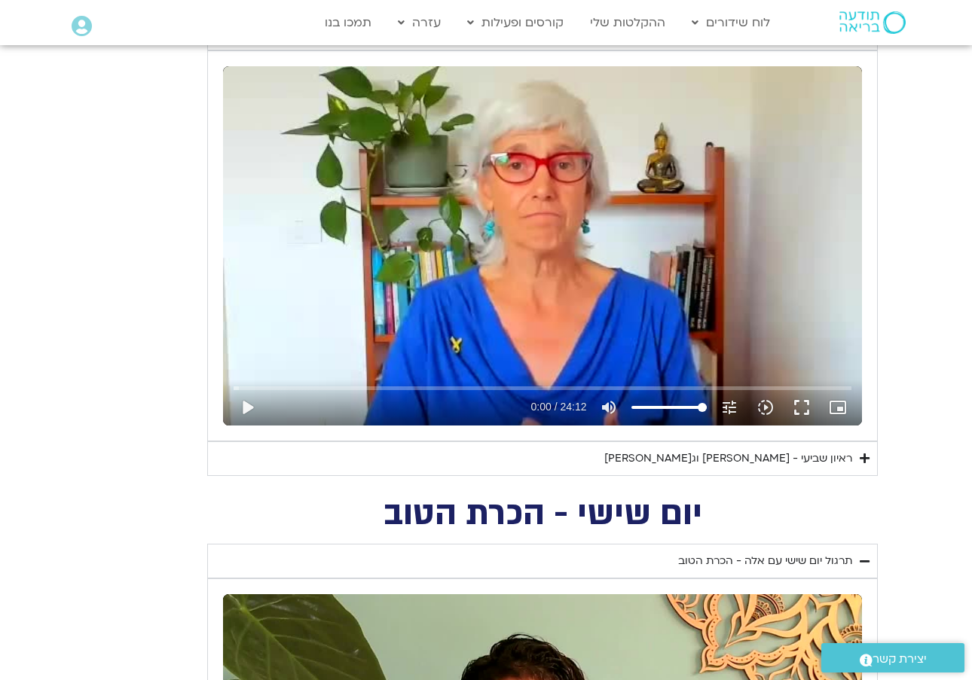
type input "50.3723265746581"
type input "1081.16"
type input "1824.791846999"
type input "50.3723265746581"
type input "1081.16"
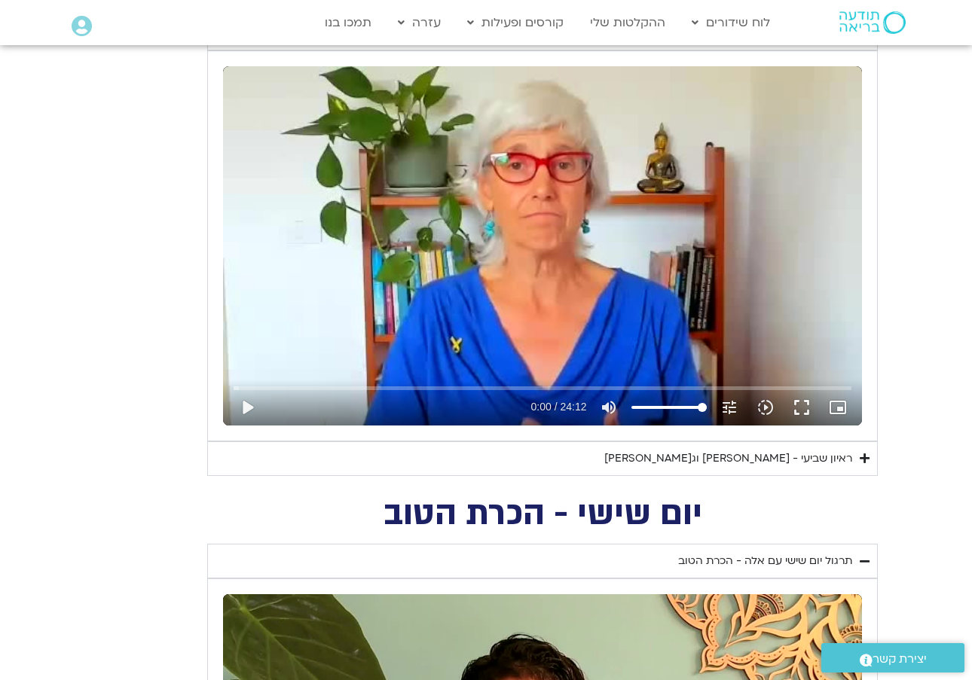
type input "1824.791846999"
type input "50.3723265746581"
type input "1081.16"
type input "1824.791846999"
type input "50.3723265746581"
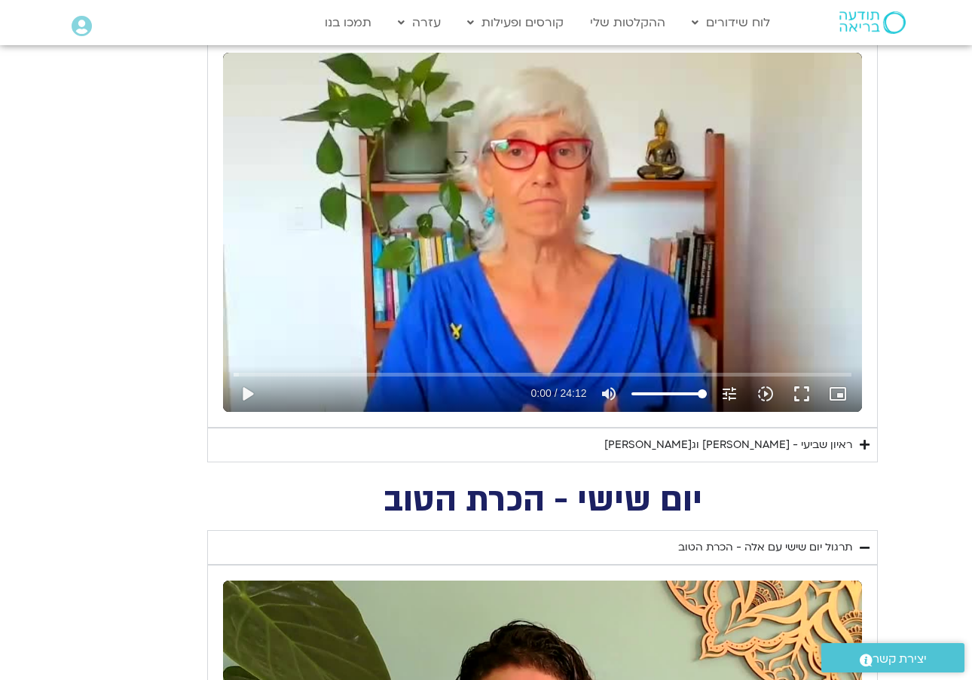
type input "1081.16"
type input "1824.791846999"
type input "50.3723265746581"
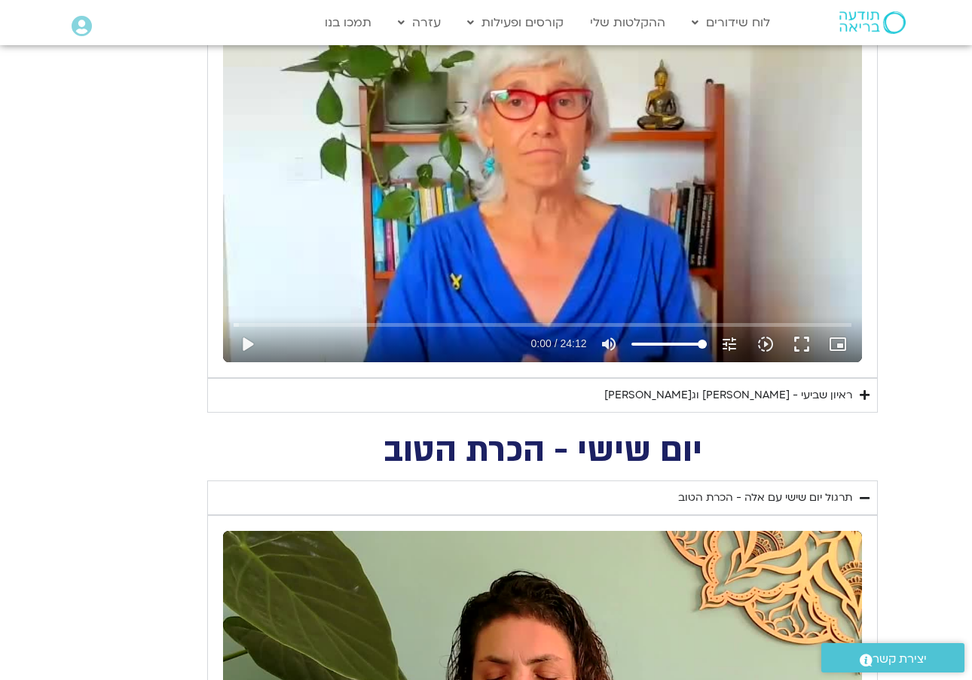
type input "1081.16"
type input "1824.791846999"
type input "50.3723265746581"
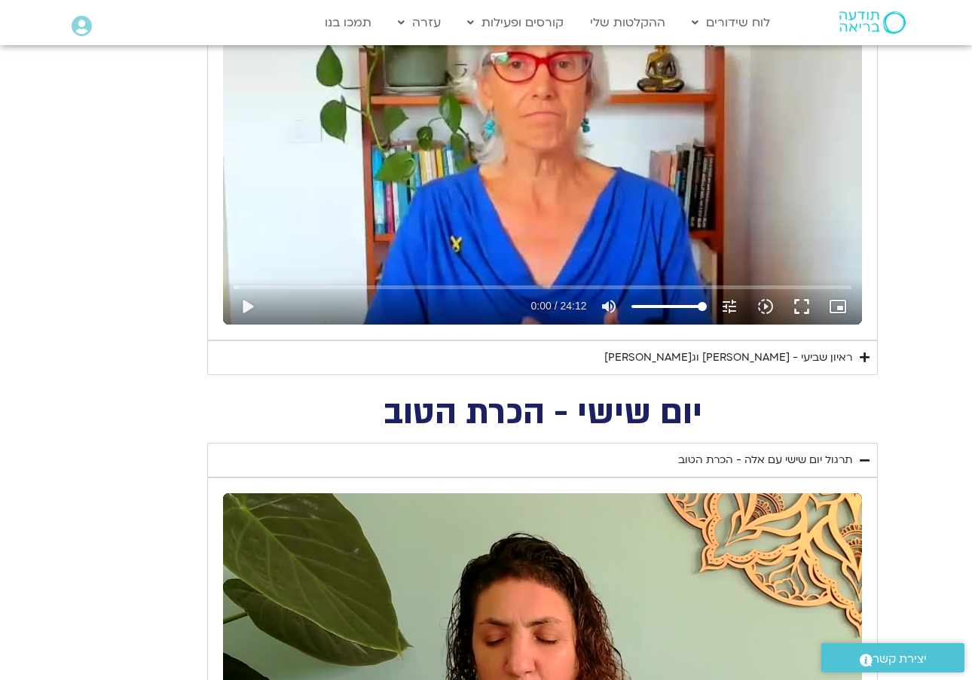
type input "1081.16"
type input "1824.791846999"
type input "50.3723265746581"
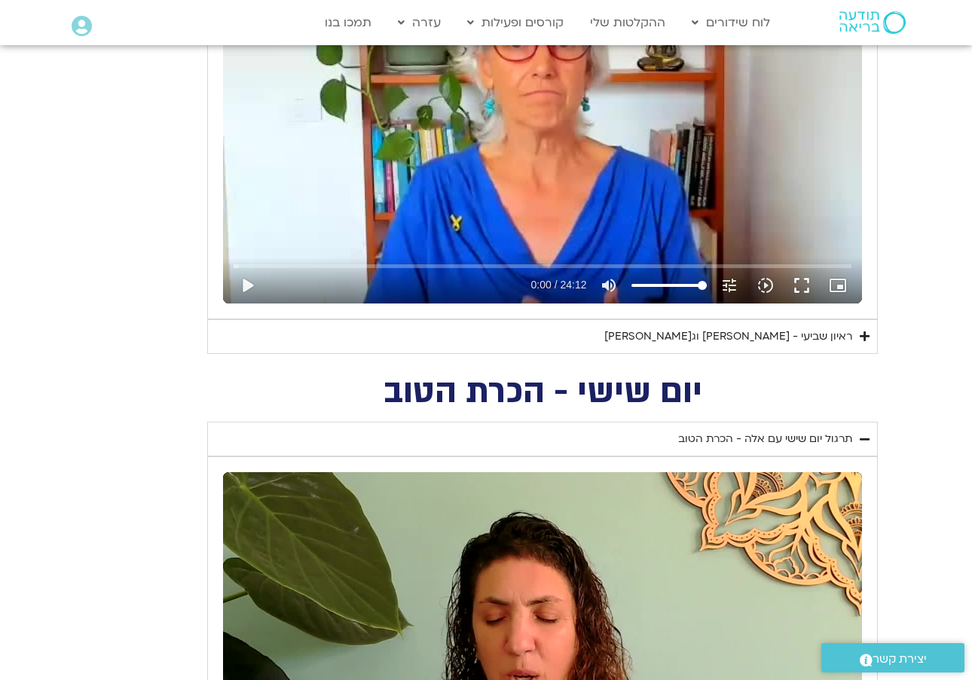
type input "1081.16"
type input "1824.791846999"
type input "50.3723265746581"
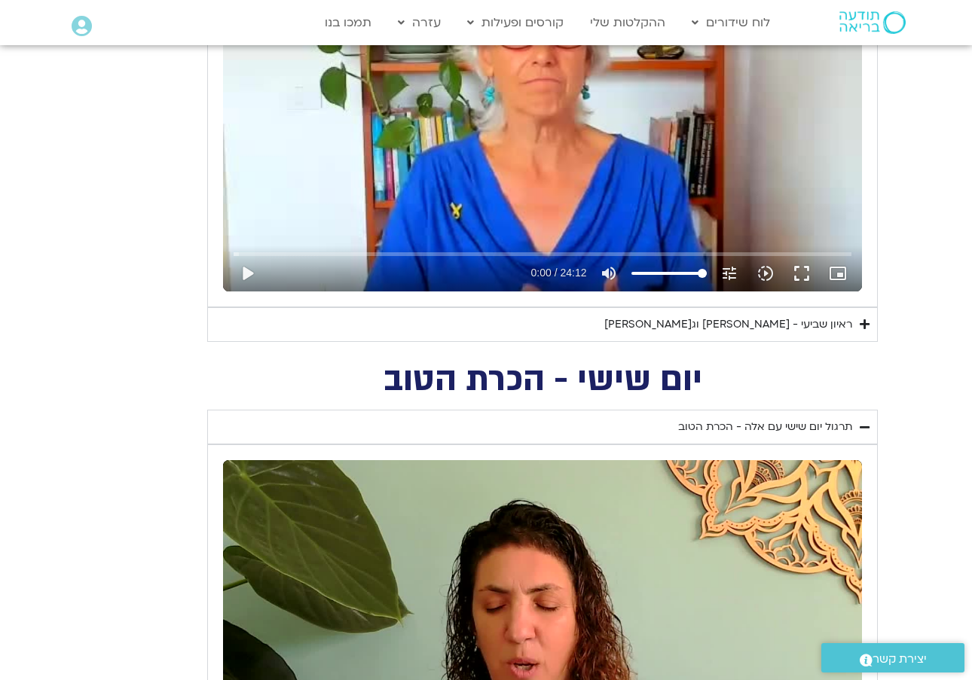
type input "1081.16"
type input "1824.791846999"
type input "50.3723265746581"
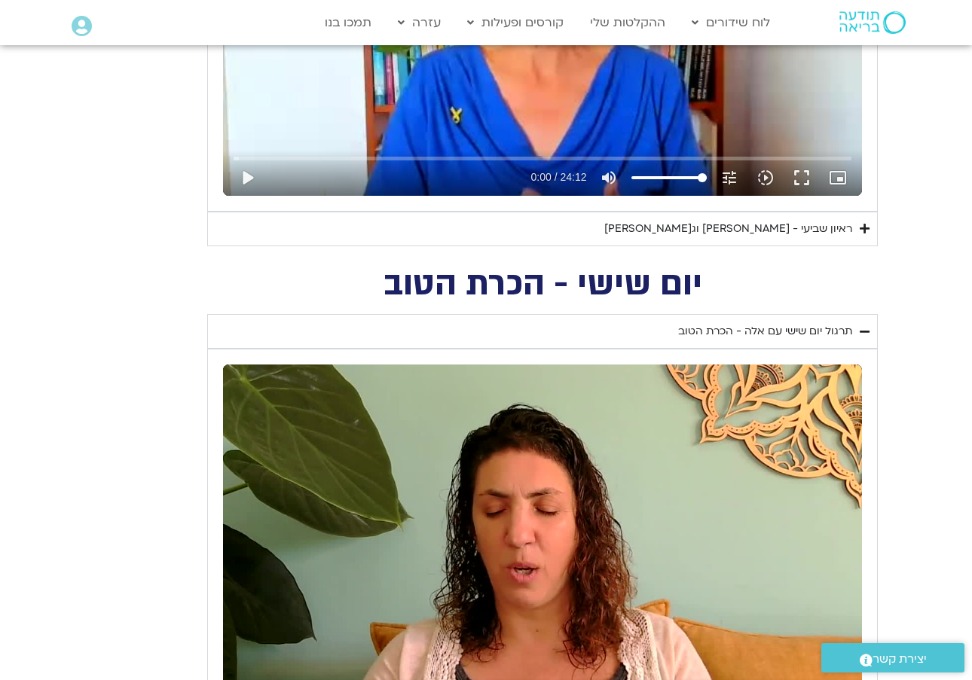
type input "1081.16"
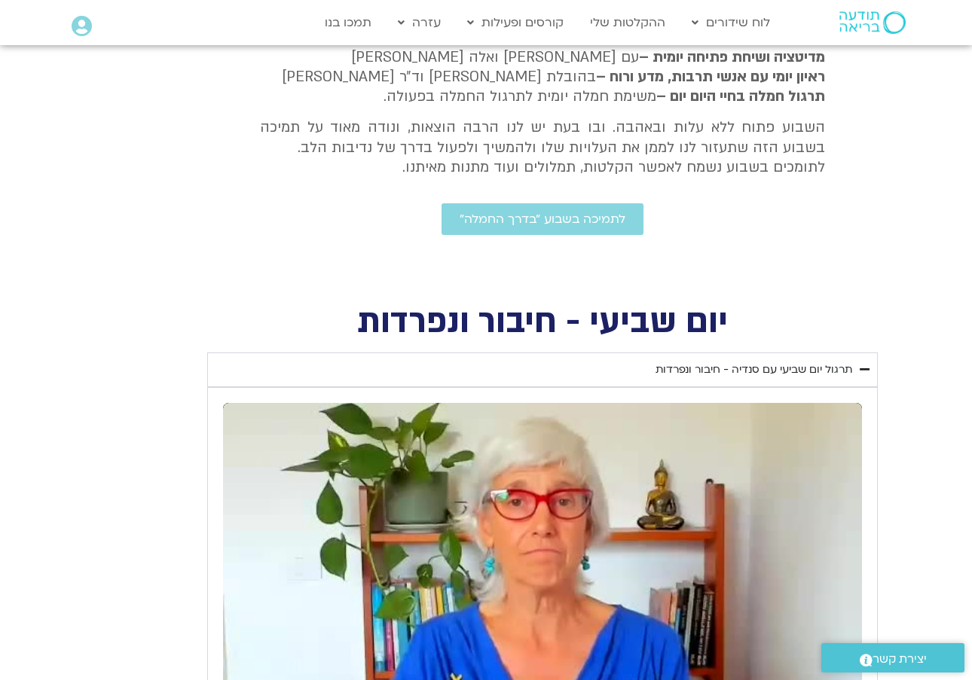
scroll to position [371, 0]
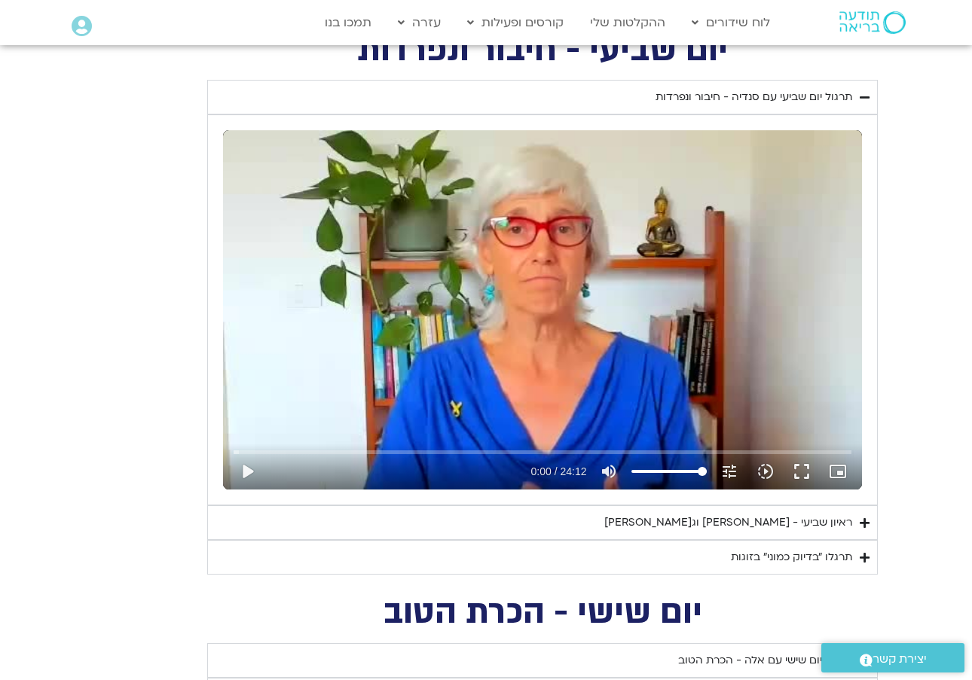
scroll to position [1181, 0]
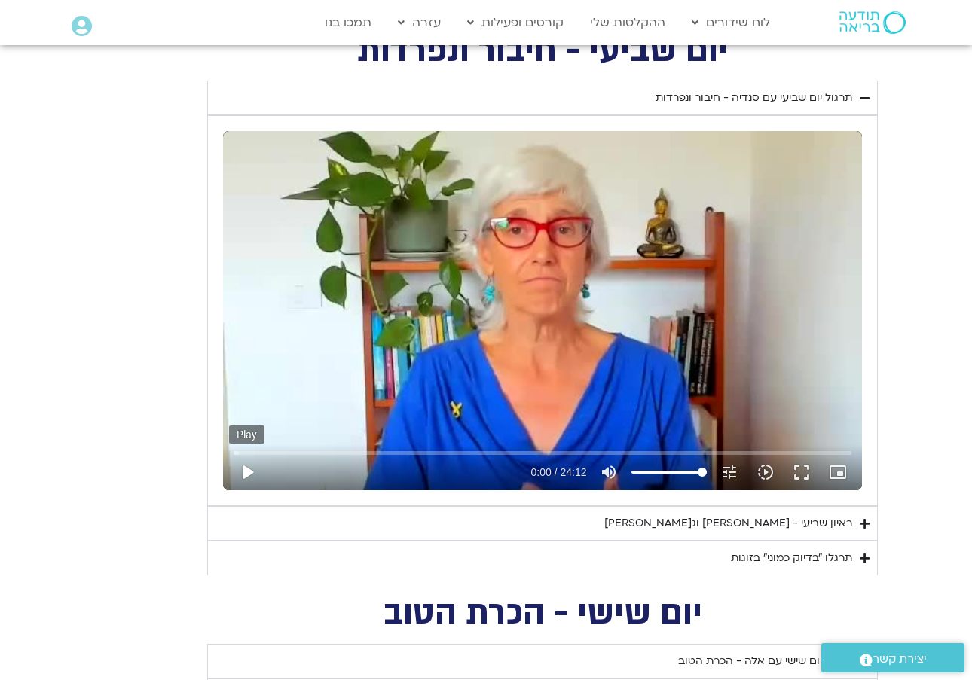
click at [250, 465] on button "play_arrow" at bounding box center [247, 472] width 36 height 36
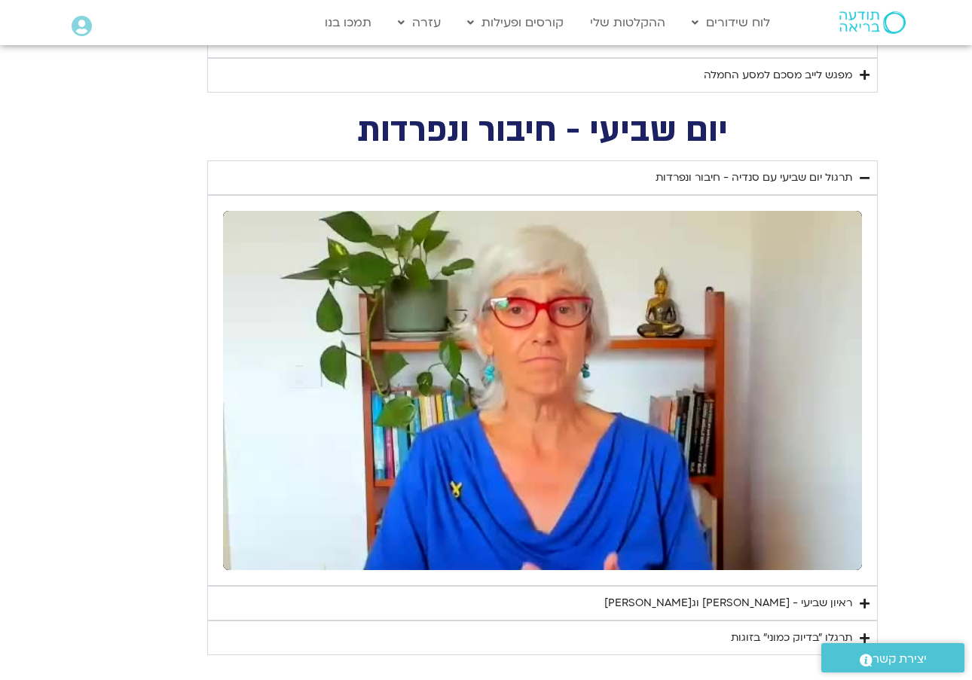
scroll to position [1103, 0]
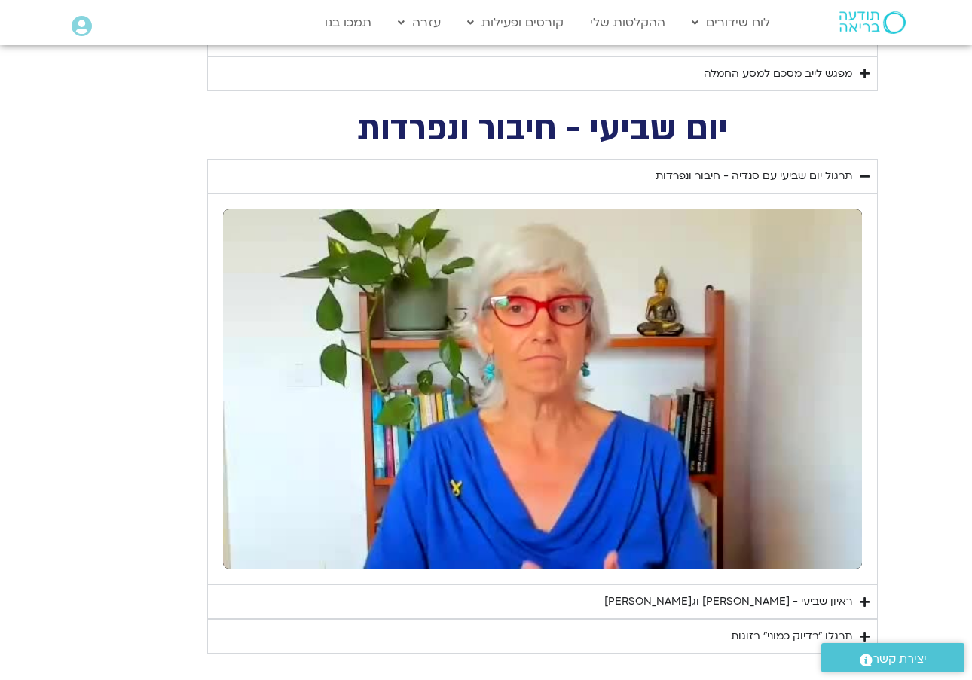
click at [804, 603] on div "ראיון שביעי - [PERSON_NAME] וג[PERSON_NAME]" at bounding box center [728, 602] width 248 height 18
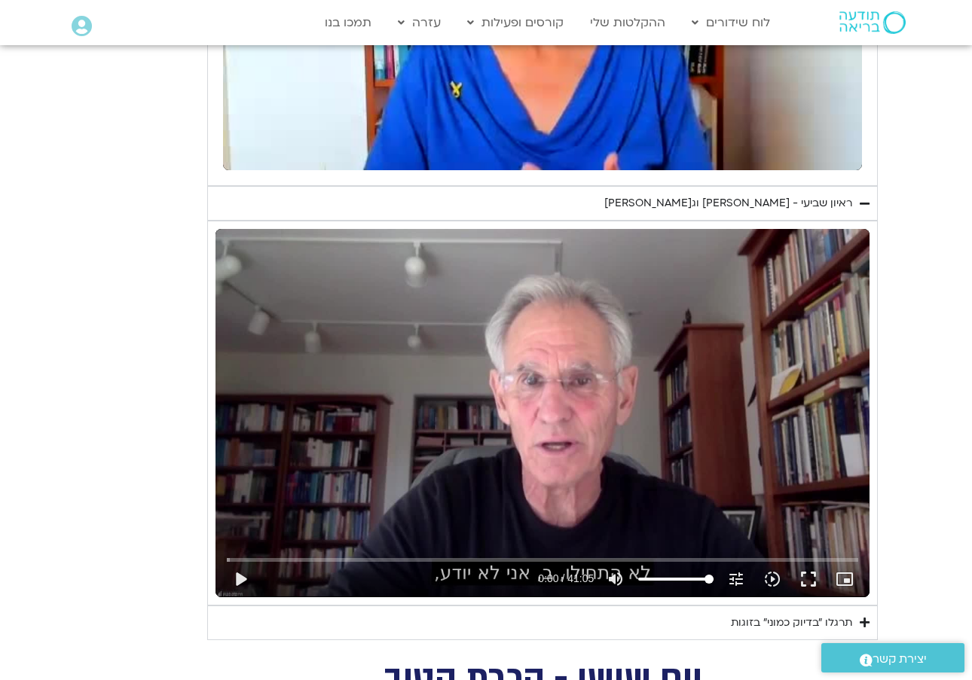
scroll to position [1515, 0]
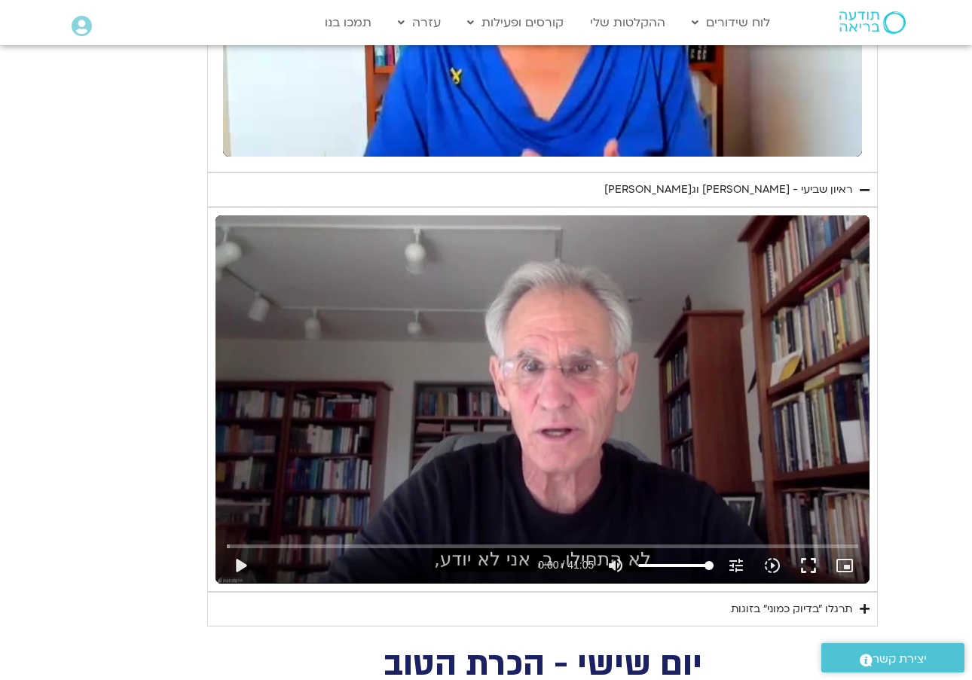
click at [834, 606] on div "תרגלו ״בדיוק כמוני״ בזוגות" at bounding box center [791, 609] width 121 height 18
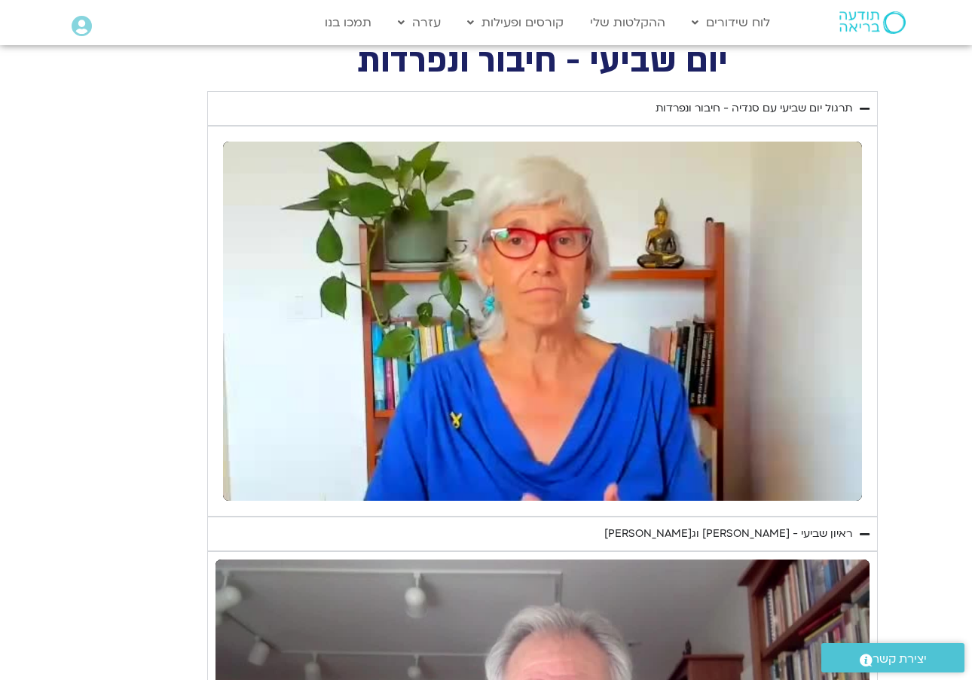
scroll to position [1152, 0]
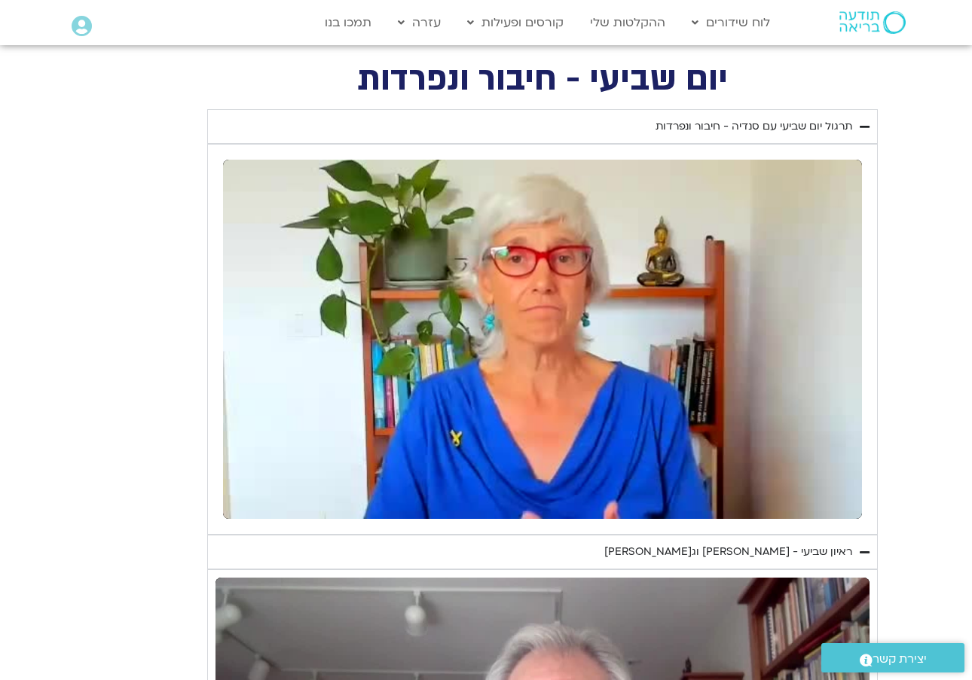
click at [648, 367] on div "Skip ad 2:25 pause 0:57 / 24:12 volume_up Mute tune Resolution Auto 240p slow_m…" at bounding box center [542, 339] width 639 height 359
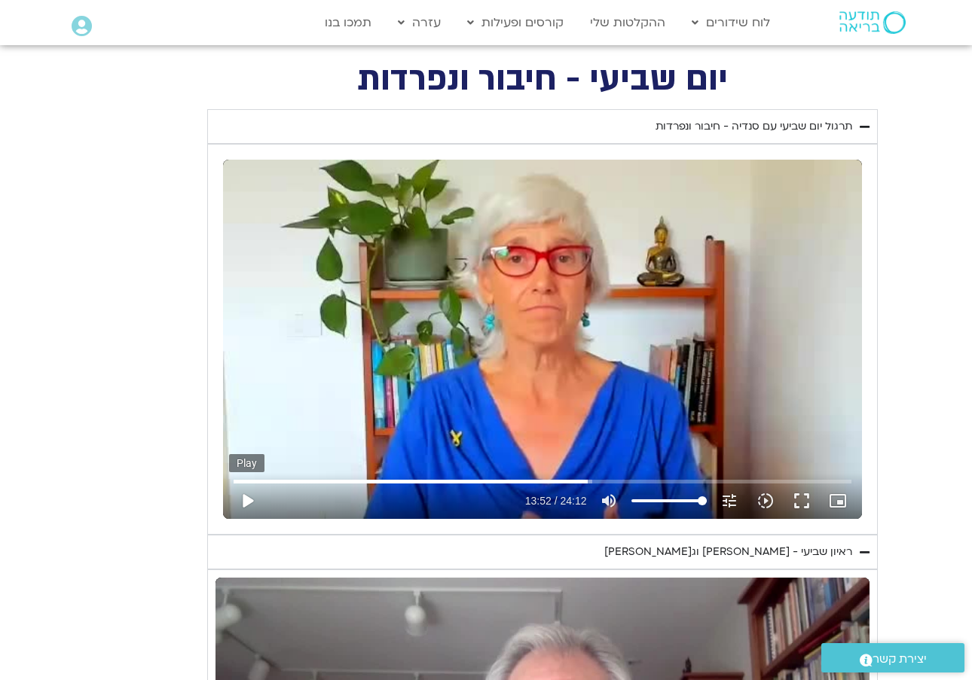
click at [250, 497] on button "play_arrow" at bounding box center [247, 501] width 36 height 36
drag, startPoint x: 252, startPoint y: 503, endPoint x: 554, endPoint y: 371, distance: 329.9
drag, startPoint x: 841, startPoint y: 477, endPoint x: 291, endPoint y: 353, distance: 564.3
click at [294, 352] on div "Skip ad 2:18 pause 2:17 / 24:12 volume_up Mute tune Resolution Auto 240p slow_m…" at bounding box center [542, 339] width 639 height 359
type input "132.337576"
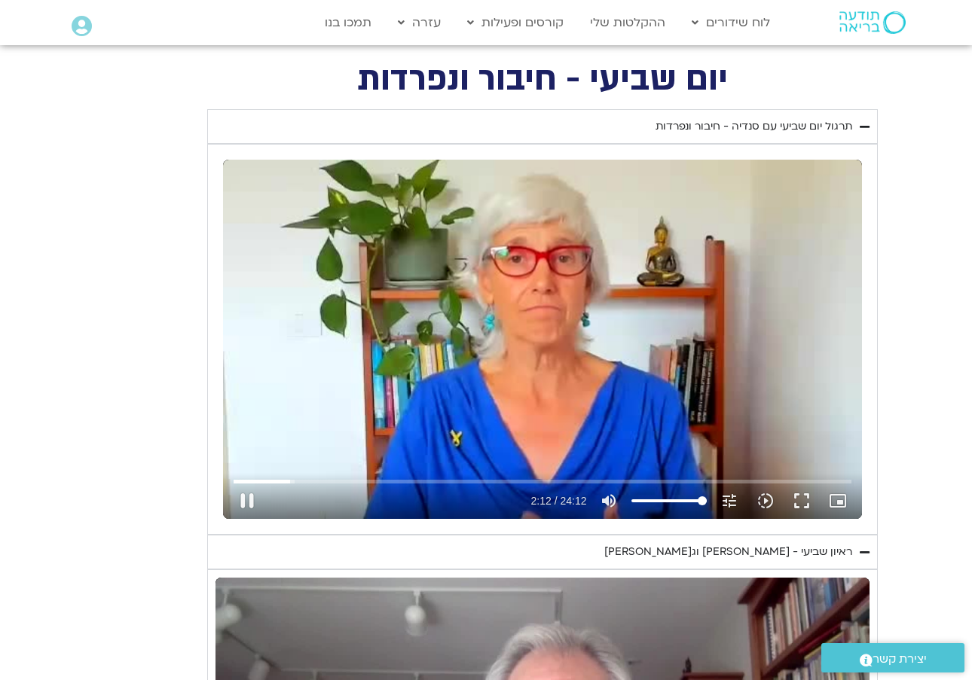
drag, startPoint x: 265, startPoint y: 363, endPoint x: 314, endPoint y: 362, distance: 49.0
click at [246, 363] on div "Skip ad 2:12 pause 2:12 / 24:12 volume_up Mute tune Resolution Auto 240p slow_m…" at bounding box center [542, 339] width 639 height 359
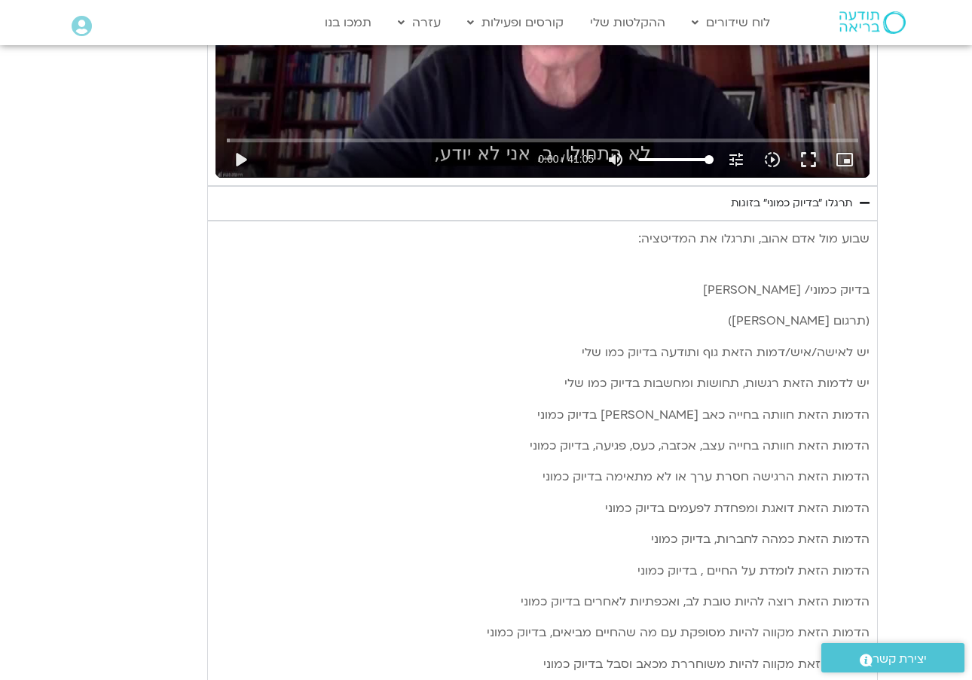
scroll to position [1923, 0]
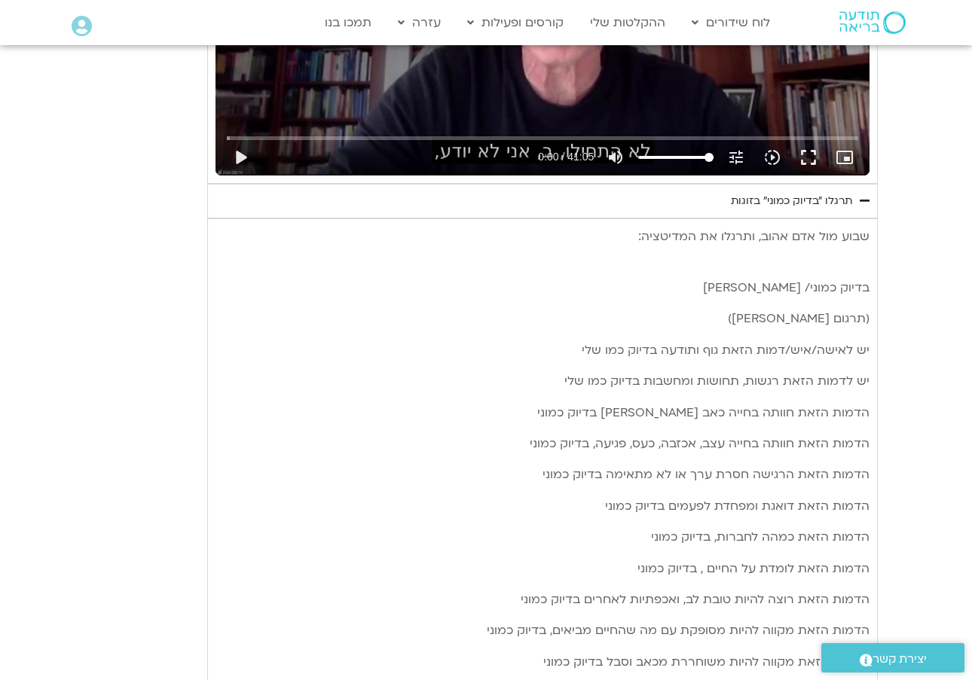
click at [869, 227] on div "שבוע [PERSON_NAME] [PERSON_NAME], ותרגלו את המדיטציה: בדיוק כמוני/ [PERSON_NAME…" at bounding box center [542, 620] width 670 height 805
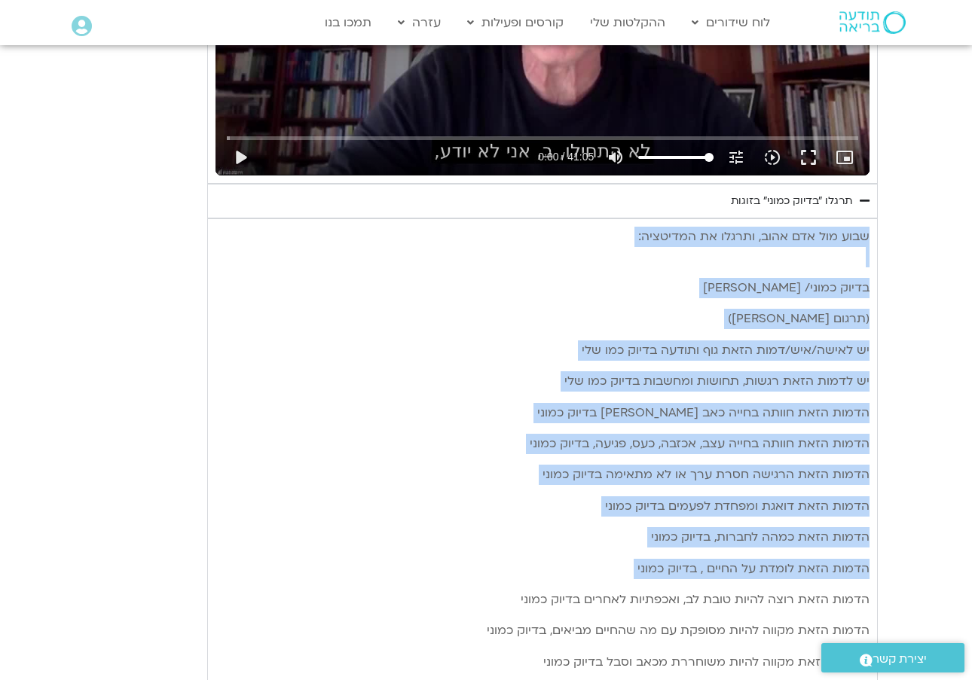
drag, startPoint x: 870, startPoint y: 229, endPoint x: 556, endPoint y: 580, distance: 471.0
click at [556, 580] on div "שבוע [PERSON_NAME] [PERSON_NAME], ותרגלו את המדיטציה: בדיוק כמוני/ [PERSON_NAME…" at bounding box center [542, 620] width 670 height 805
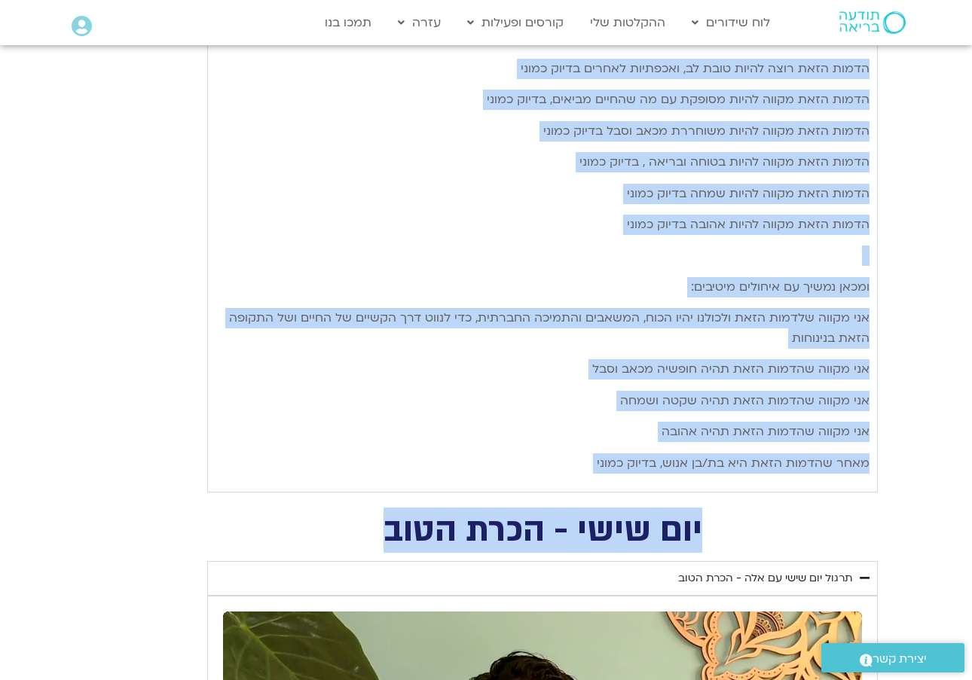
scroll to position [2461, 0]
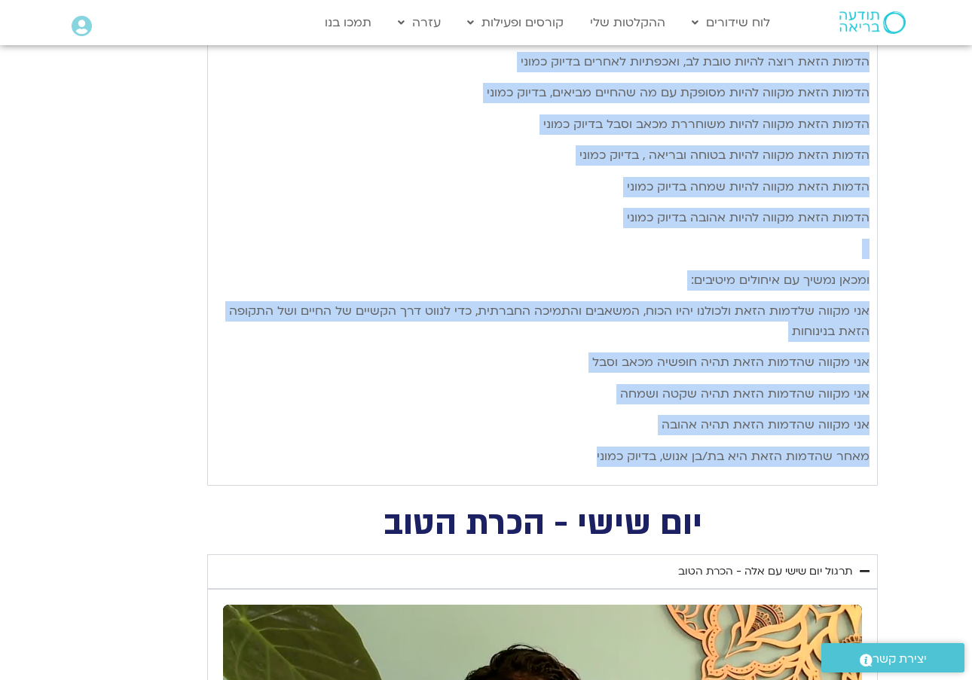
drag, startPoint x: 556, startPoint y: 580, endPoint x: 564, endPoint y: 453, distance: 126.8
click at [563, 455] on div "שבוע [PERSON_NAME] [PERSON_NAME], ותרגלו את המדיטציה: בדיוק כמוני/ [PERSON_NAME…" at bounding box center [542, 78] width 654 height 778
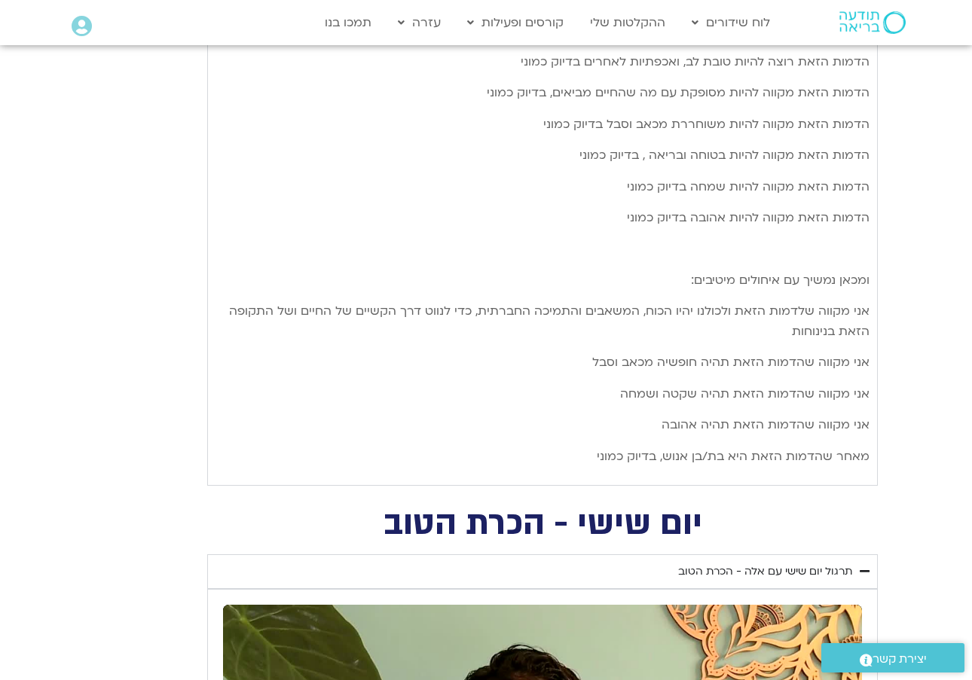
click at [567, 456] on p "מאחר שהדמות הזאת היא בת/[PERSON_NAME], בדיוק כמוני" at bounding box center [542, 457] width 654 height 20
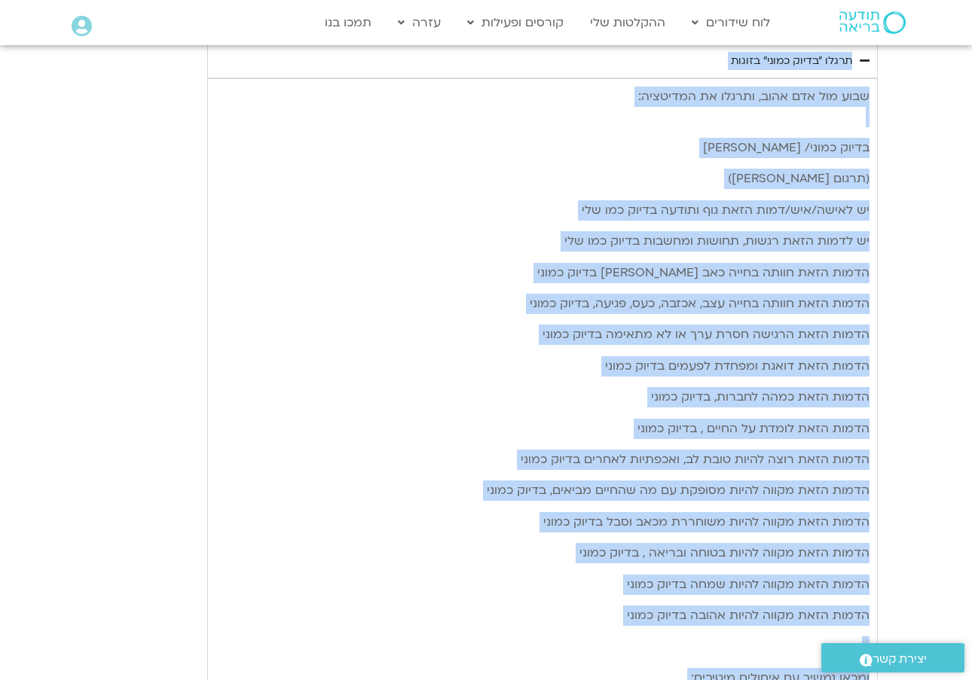
scroll to position [2056, 0]
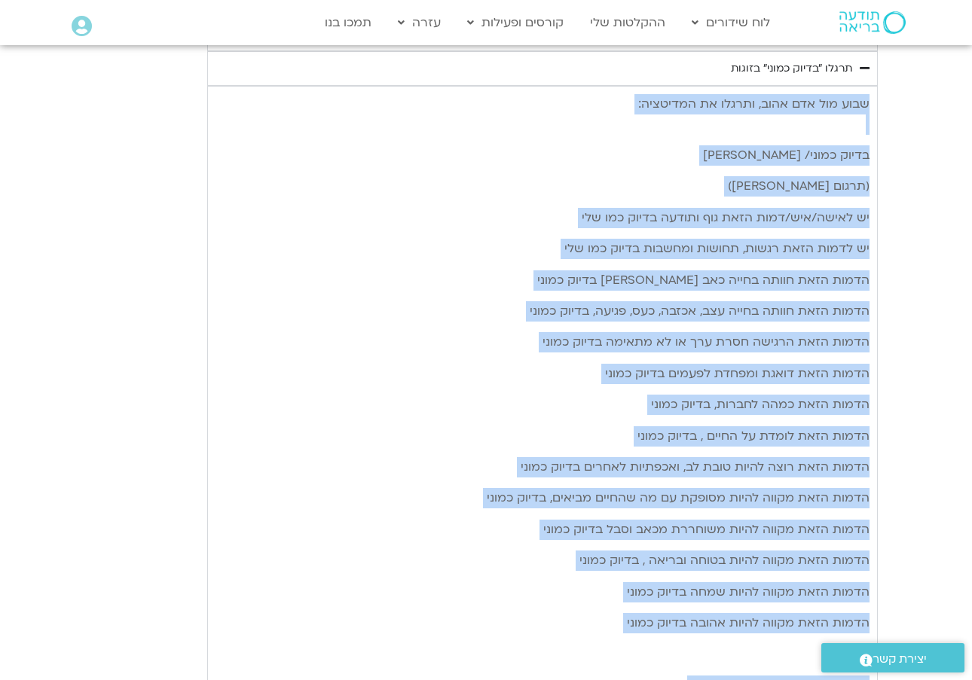
drag, startPoint x: 569, startPoint y: 456, endPoint x: 809, endPoint y: 84, distance: 442.9
click at [809, 87] on div "שבוע [PERSON_NAME] [PERSON_NAME], ותרגלו את המדיטציה: בדיוק כמוני/ [PERSON_NAME…" at bounding box center [542, 489] width 654 height 804
copy div "lore ips dol sita, consec ad elitsedd: eiusm tempo/ inc utl (etdol magn aliq) e…"
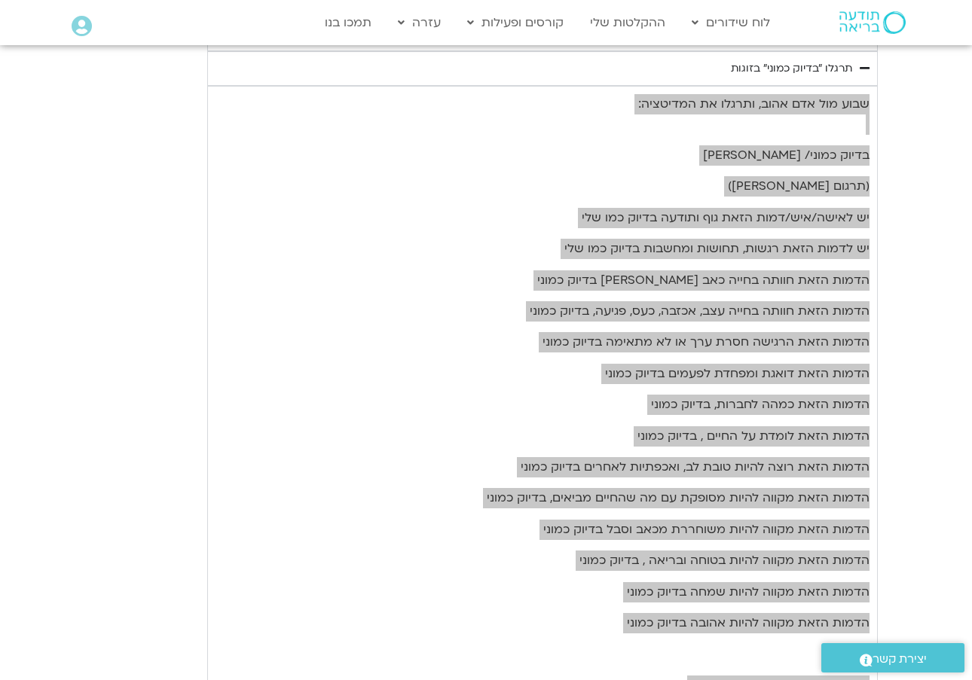
type input "0.553518667305623"
